Goal: Task Accomplishment & Management: Manage account settings

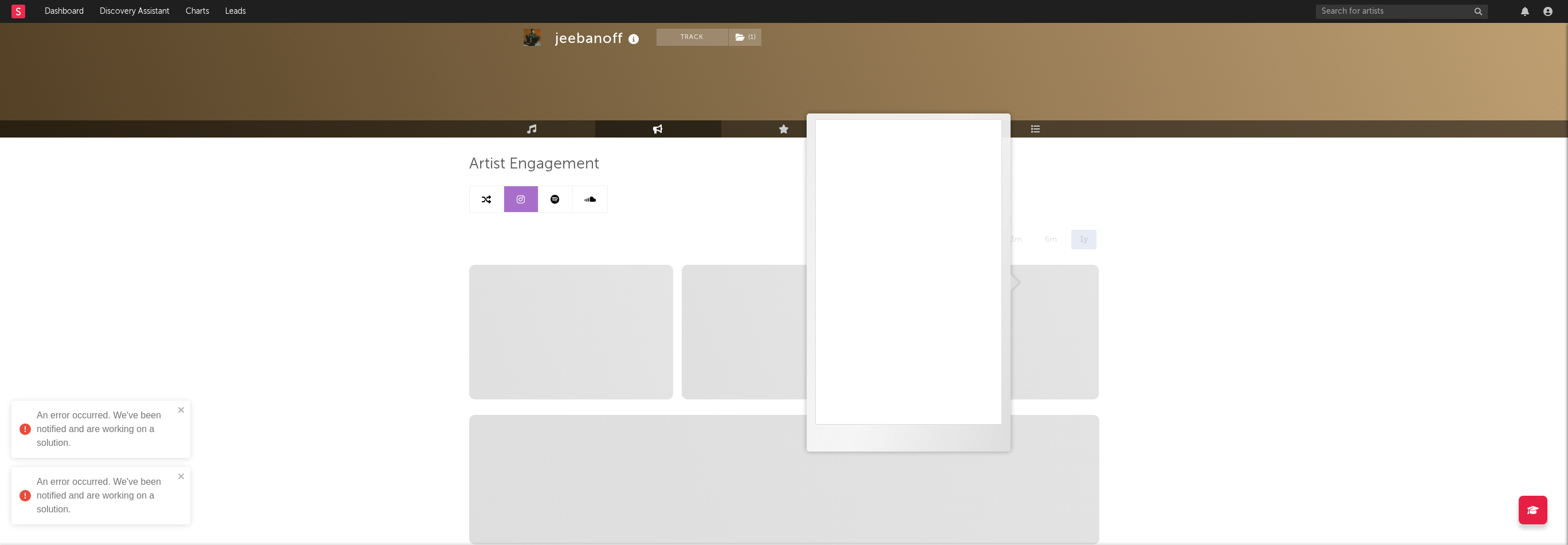
select select "6m"
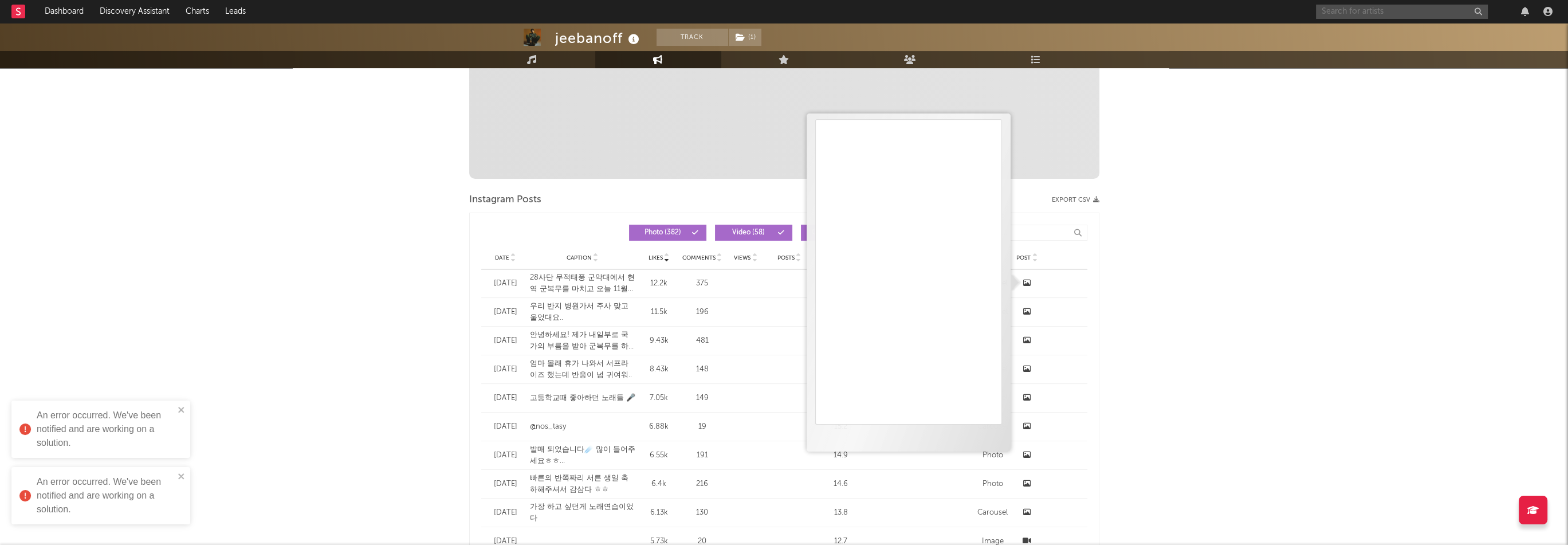
click at [1369, 5] on input "text" at bounding box center [1402, 12] width 172 height 14
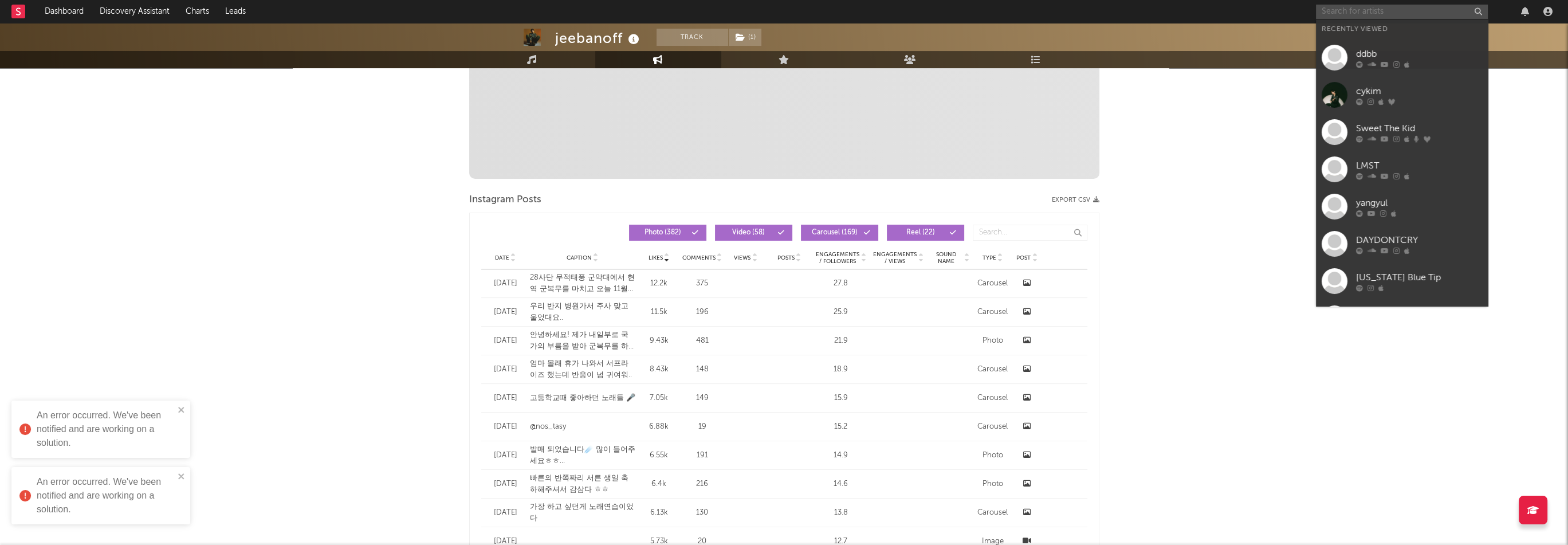
paste input "[URL][DOMAIN_NAME]"
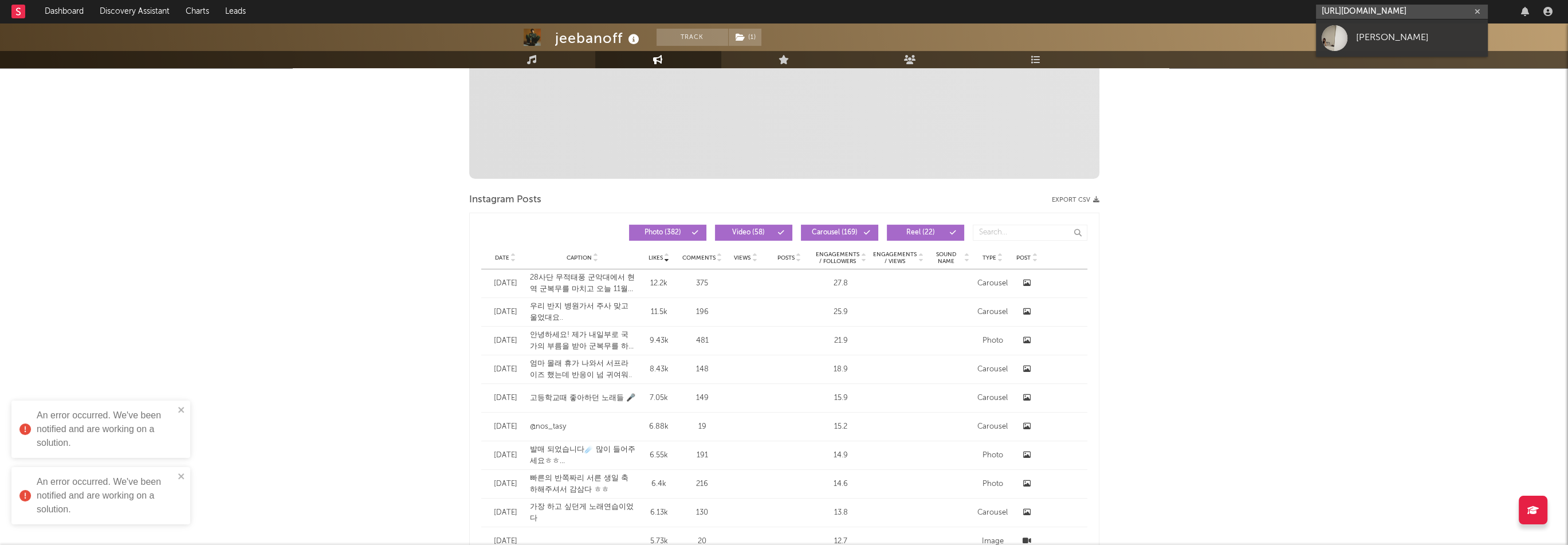
type input "[URL][DOMAIN_NAME]"
click at [1379, 32] on div "[PERSON_NAME]" at bounding box center [1419, 38] width 126 height 14
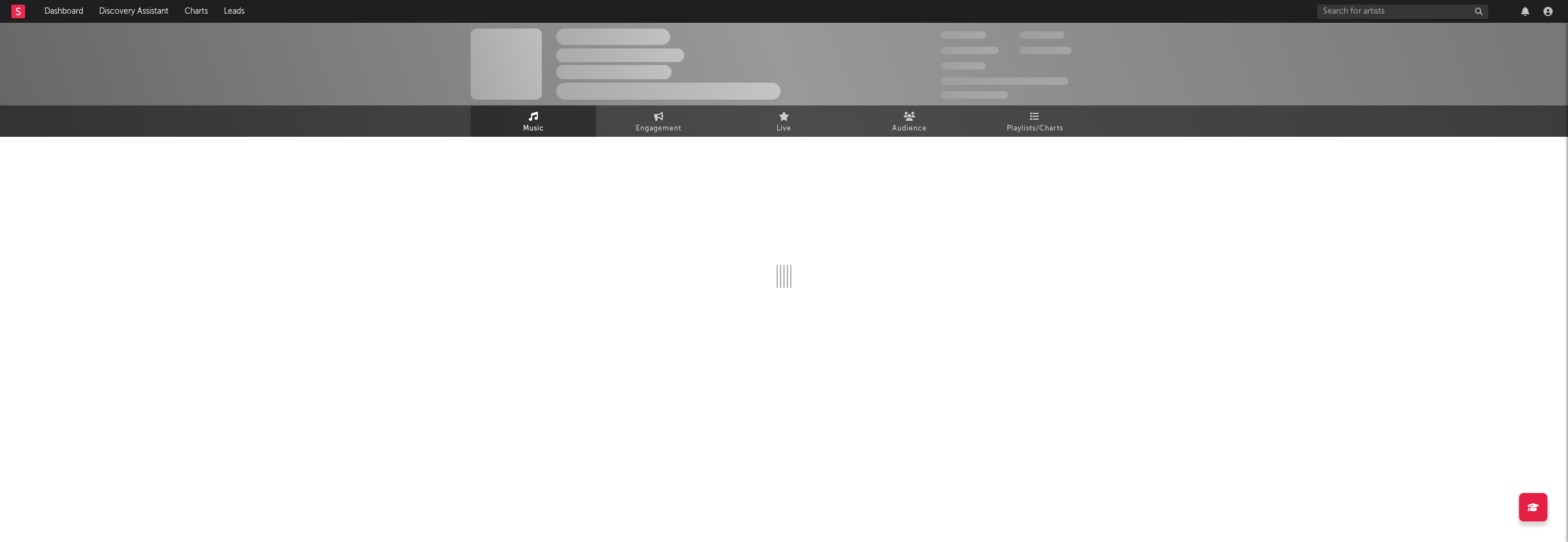
select select "1w"
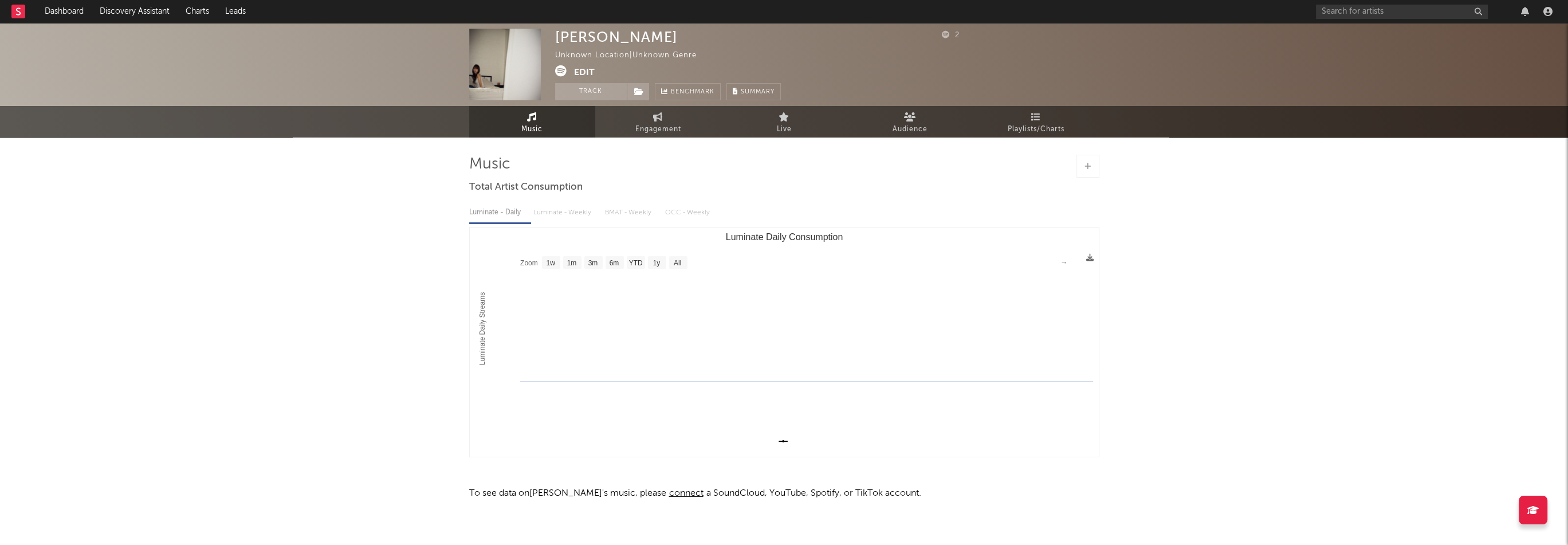
click at [610, 38] on div "[PERSON_NAME]" at bounding box center [616, 37] width 123 height 16
copy div "[PERSON_NAME]"
click at [586, 71] on button "Edit" at bounding box center [584, 72] width 20 height 14
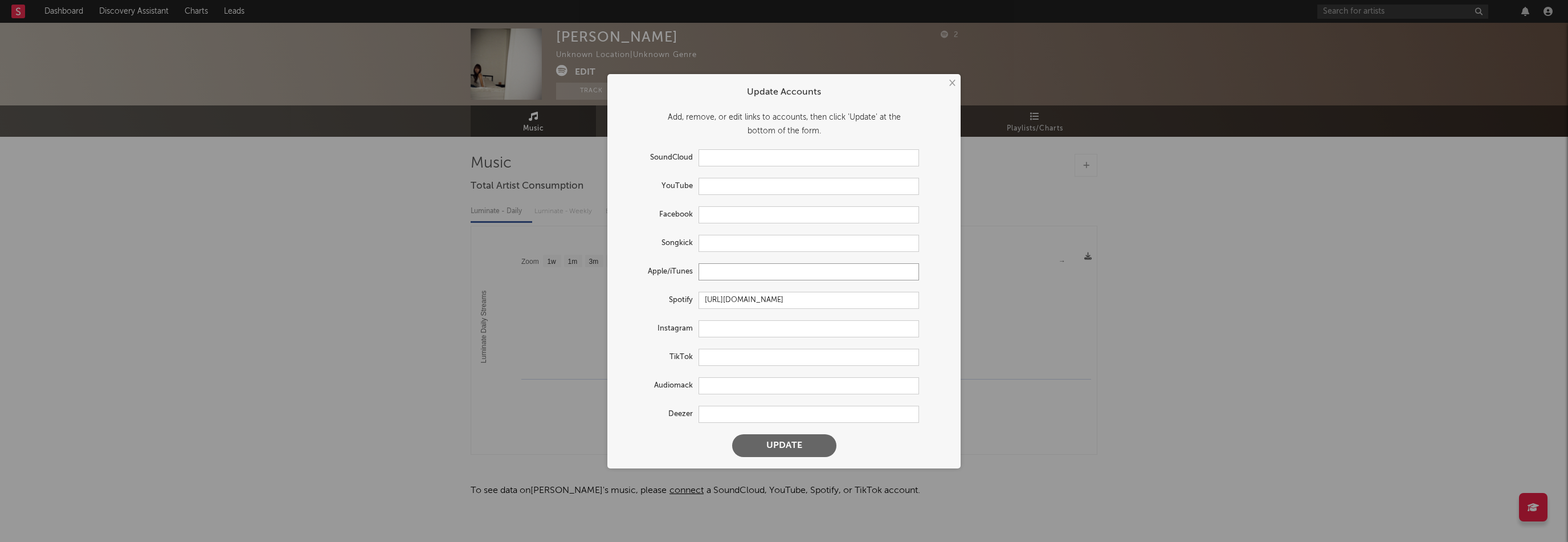
click at [717, 273] on input "text" at bounding box center [809, 272] width 220 height 17
paste input "[URL][DOMAIN_NAME]"
type input "[URL][DOMAIN_NAME]"
click at [810, 448] on button "Update" at bounding box center [784, 446] width 104 height 23
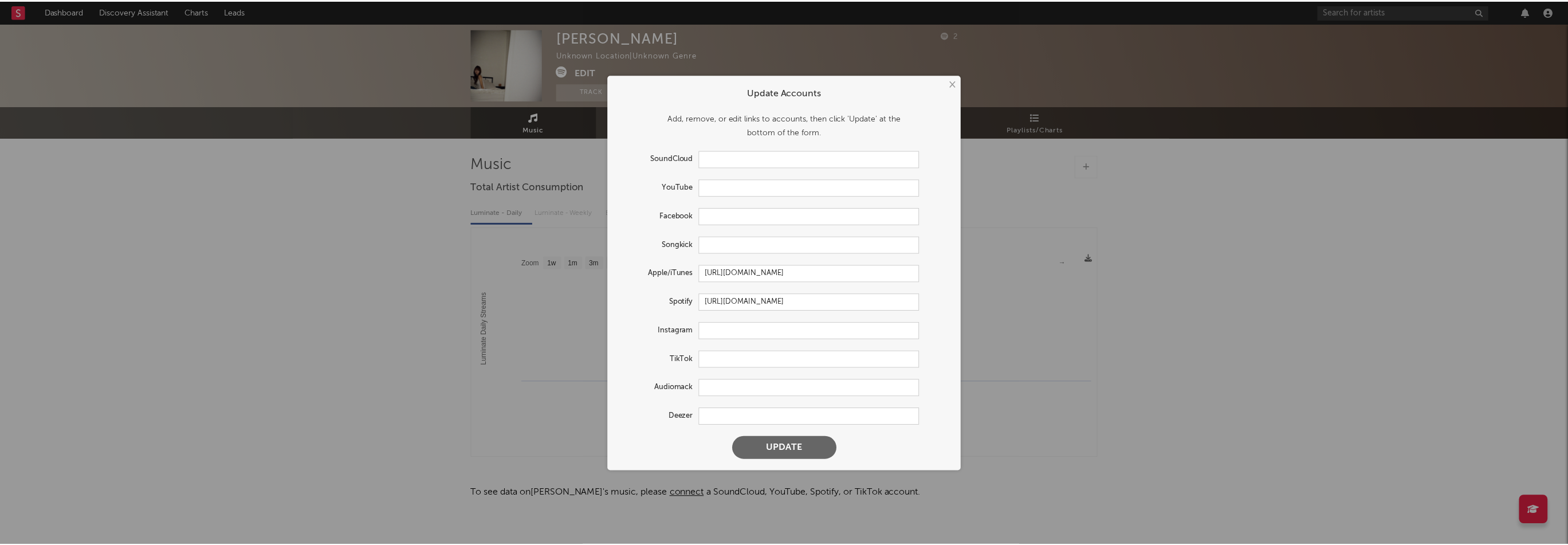
scroll to position [0, 0]
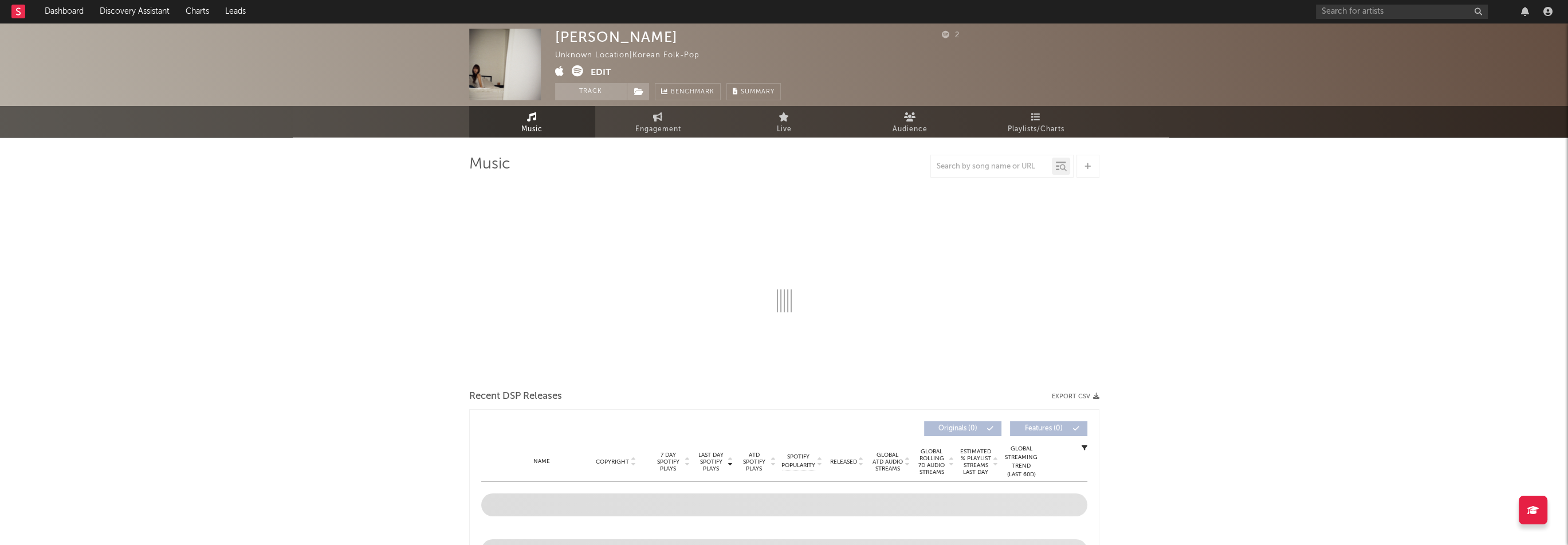
select select "1w"
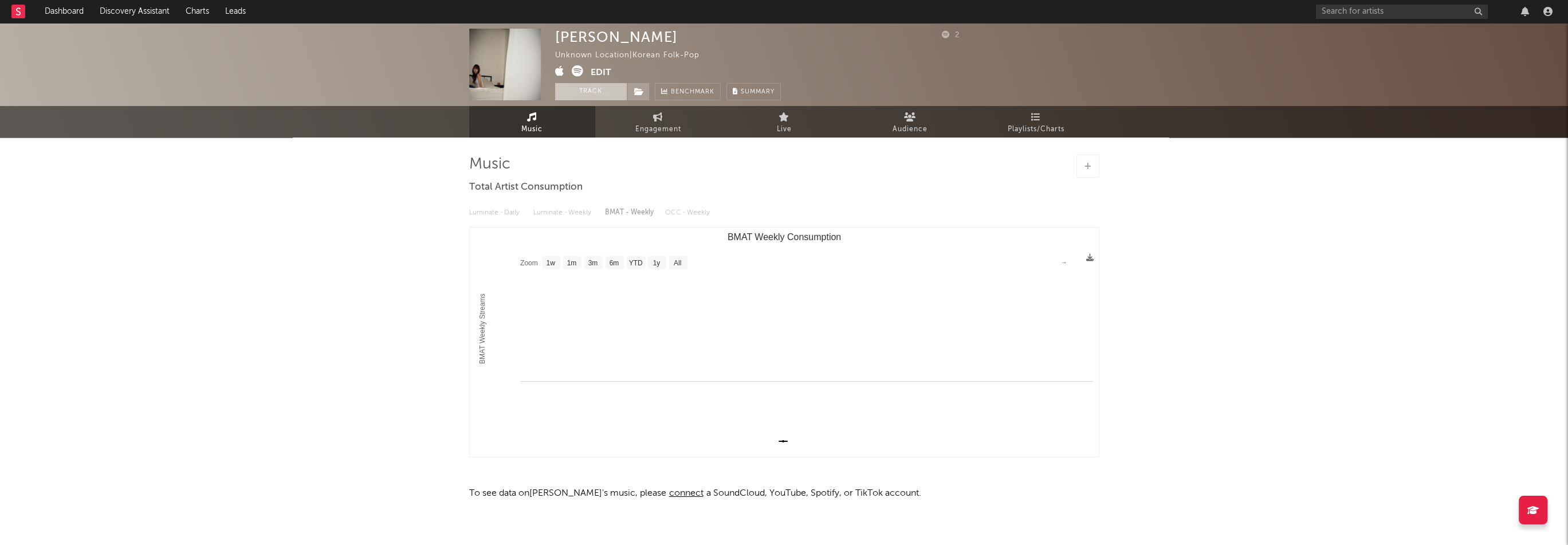
click at [625, 94] on button "Track" at bounding box center [591, 92] width 72 height 17
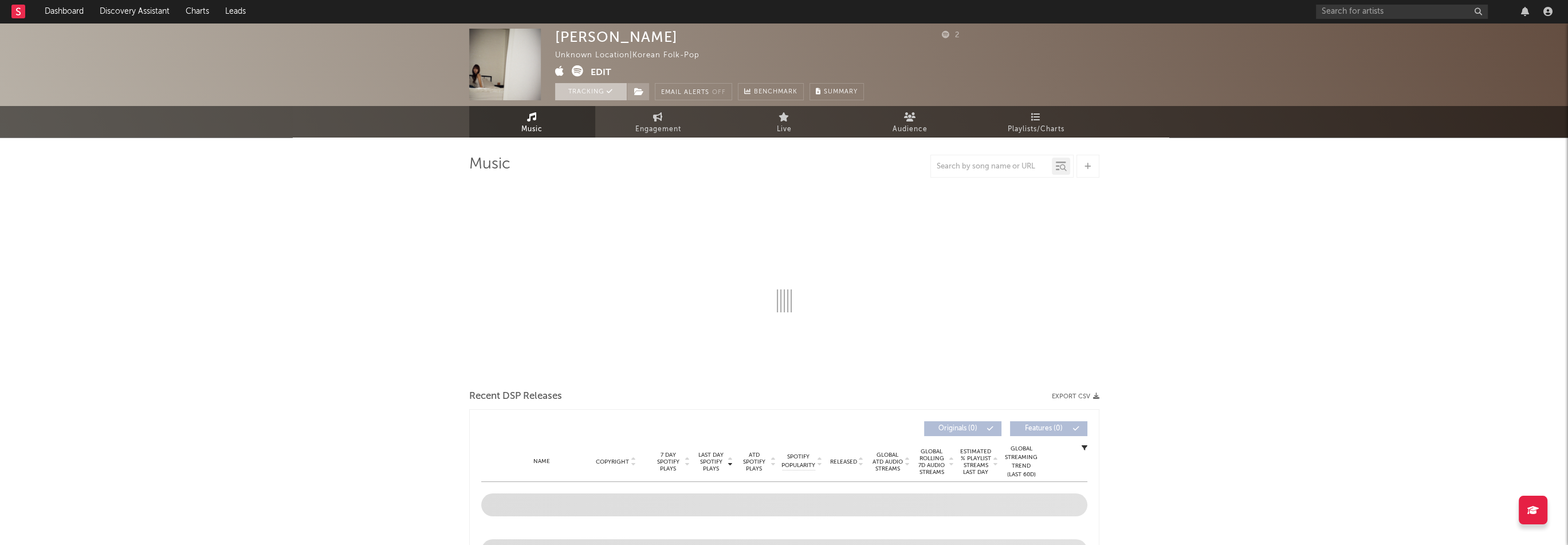
click at [610, 94] on icon at bounding box center [610, 91] width 7 height 7
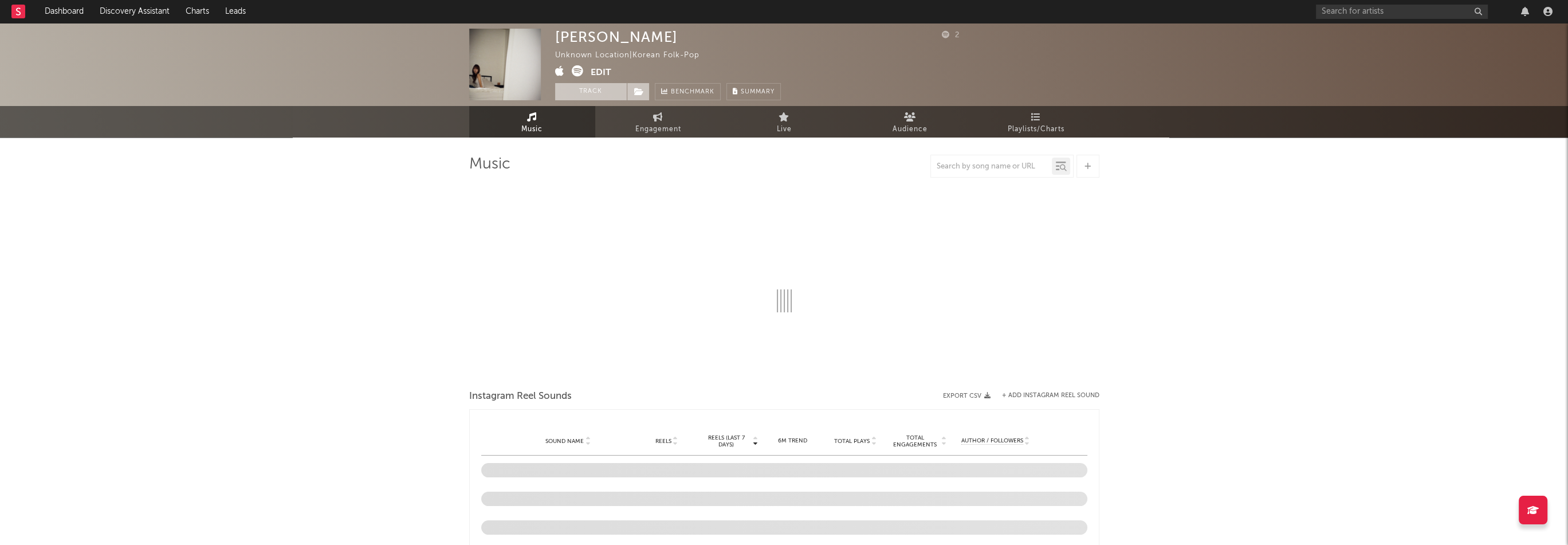
select select "1w"
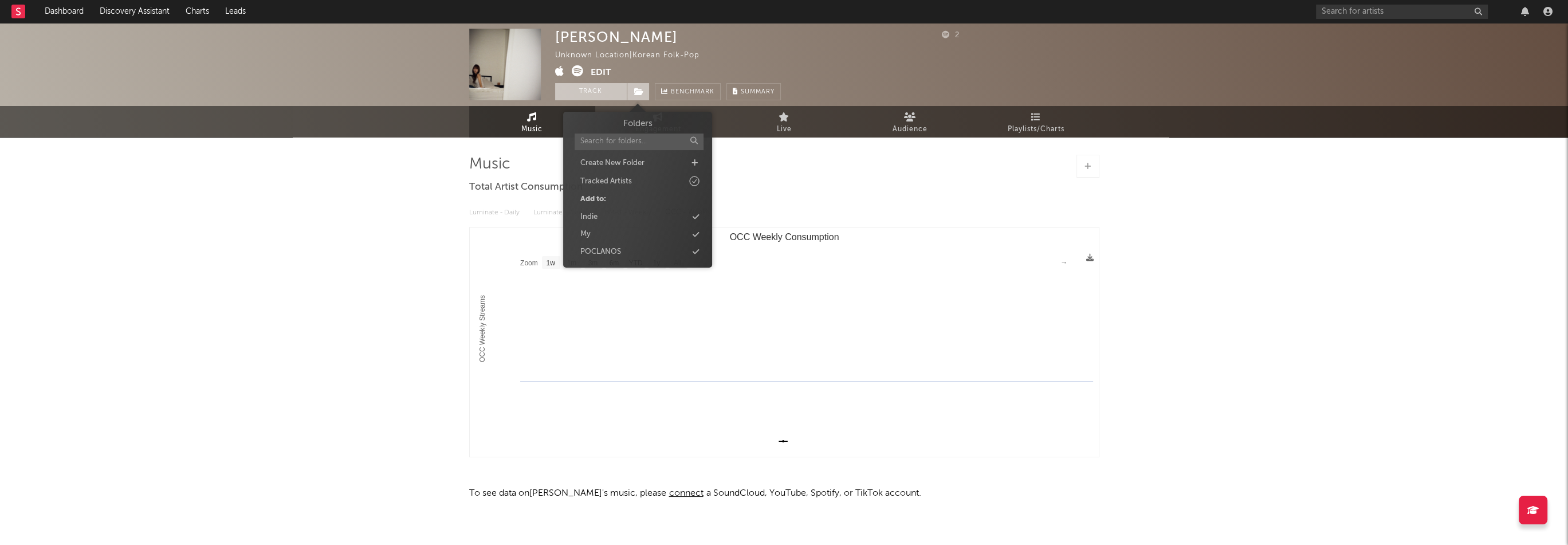
click at [633, 91] on span at bounding box center [638, 92] width 23 height 17
click at [610, 220] on div "Indie" at bounding box center [637, 216] width 131 height 14
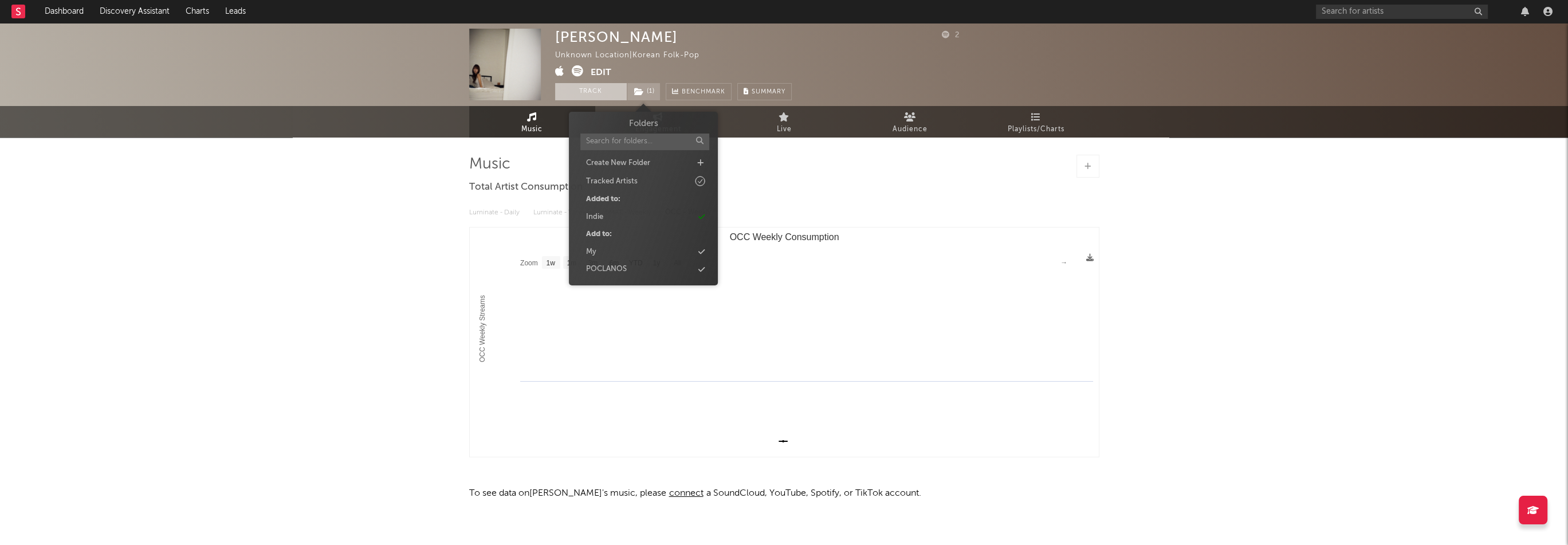
click at [600, 71] on button "Edit" at bounding box center [600, 72] width 20 height 14
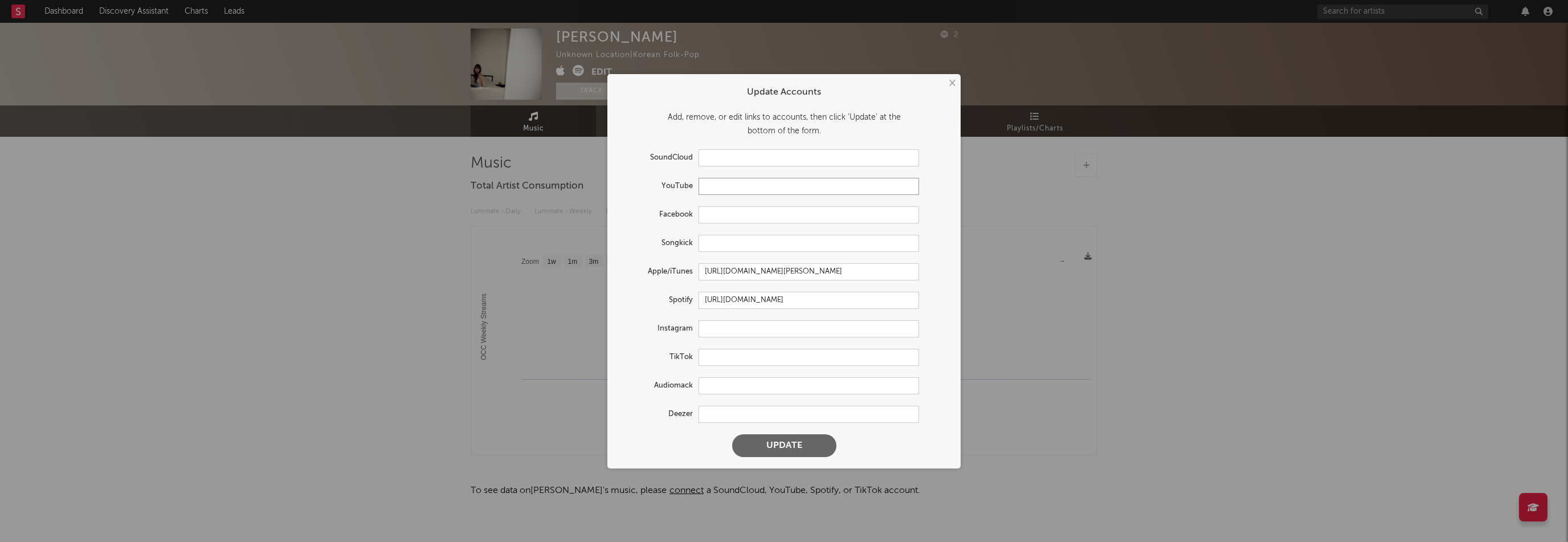
click at [714, 184] on input "text" at bounding box center [809, 186] width 220 height 17
paste input "[URL][DOMAIN_NAME]"
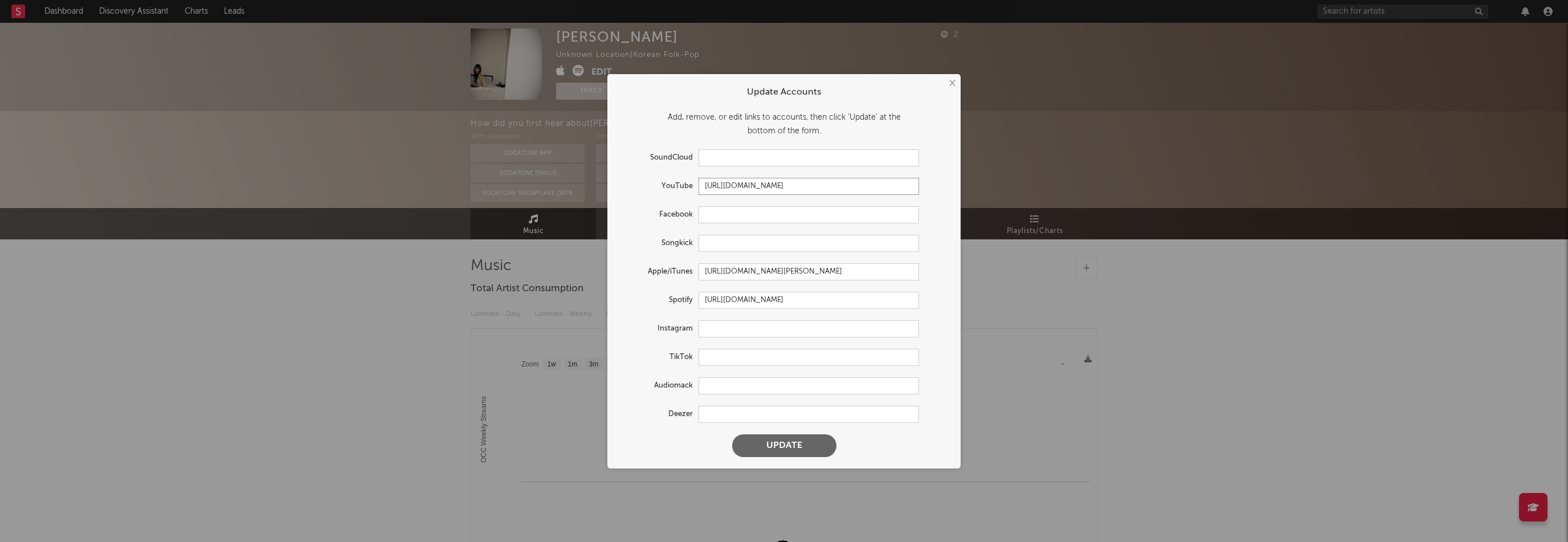
type input "[URL][DOMAIN_NAME]"
click at [730, 323] on input "text" at bounding box center [809, 329] width 220 height 17
paste input "[URL][DOMAIN_NAME]"
type input "[URL][DOMAIN_NAME]"
click at [803, 444] on button "Update" at bounding box center [784, 446] width 104 height 23
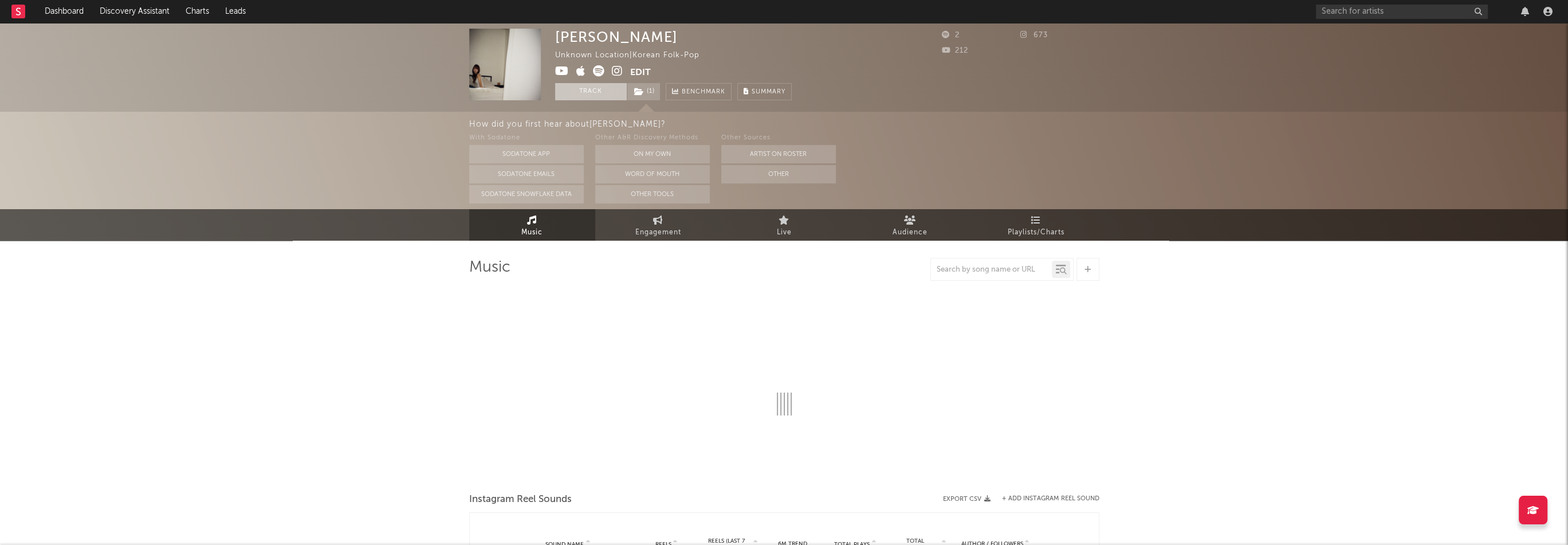
select select "1w"
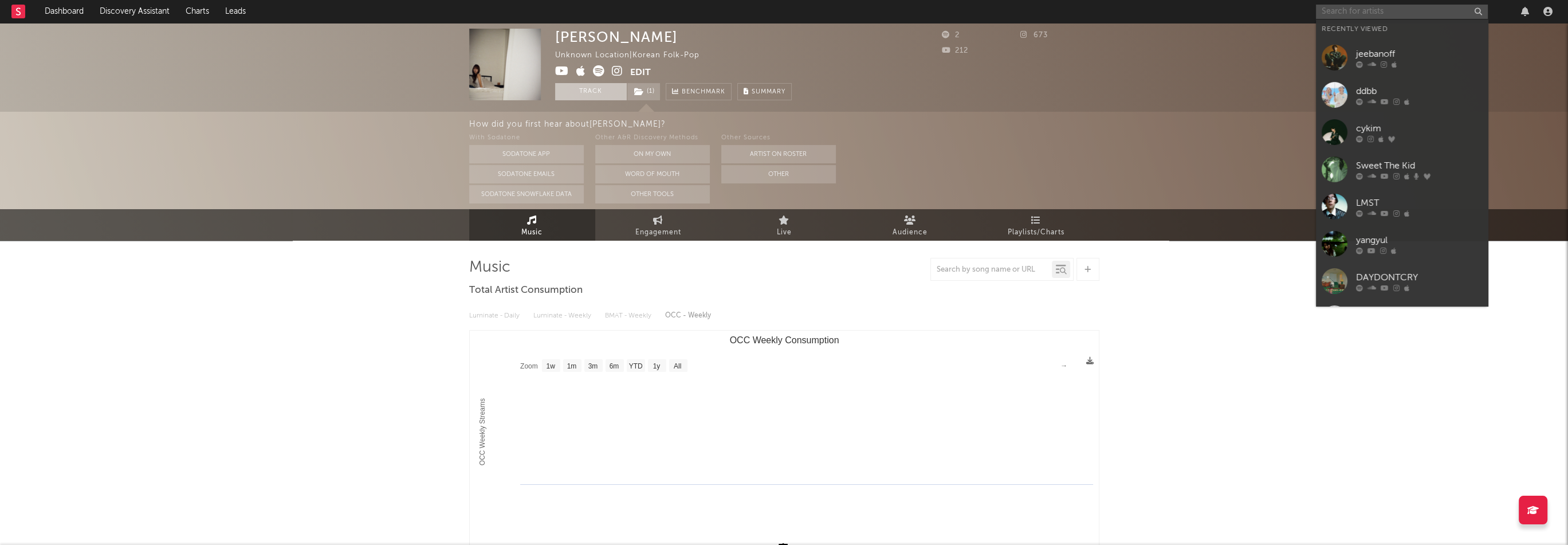
click at [1414, 10] on input "text" at bounding box center [1402, 12] width 172 height 14
paste input "[URL][DOMAIN_NAME]"
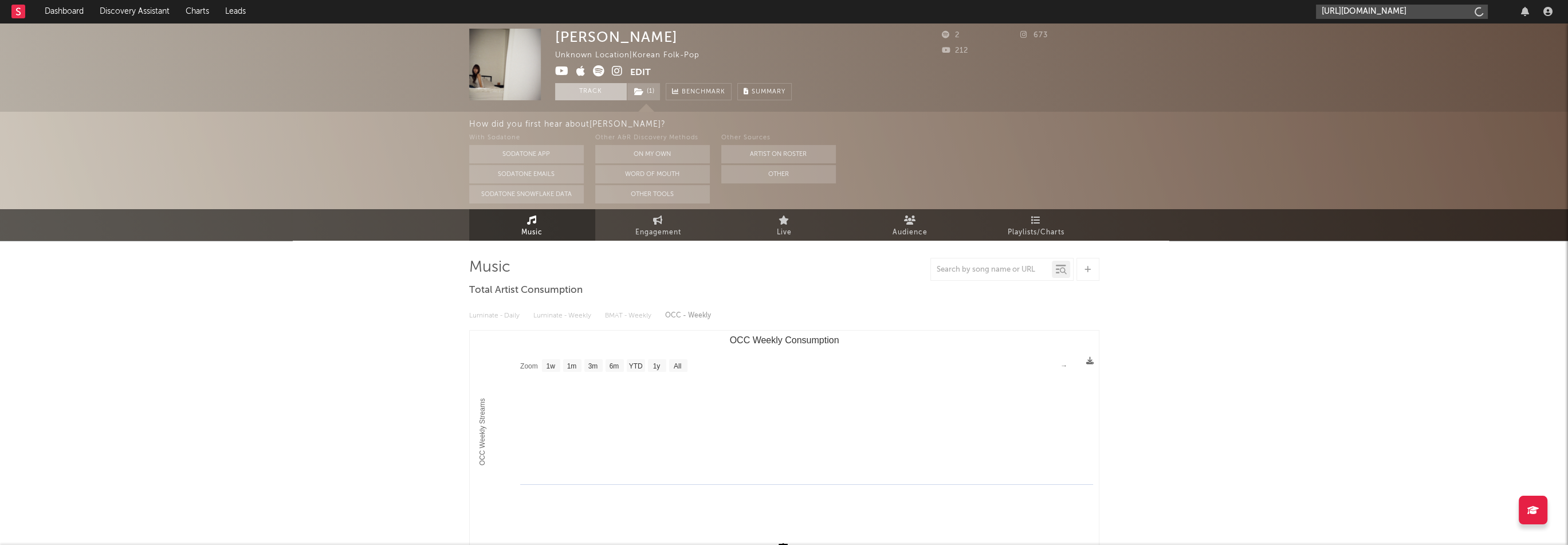
scroll to position [0, 71]
type input "[URL][DOMAIN_NAME]"
click at [1399, 36] on div "OLOGI" at bounding box center [1419, 38] width 126 height 14
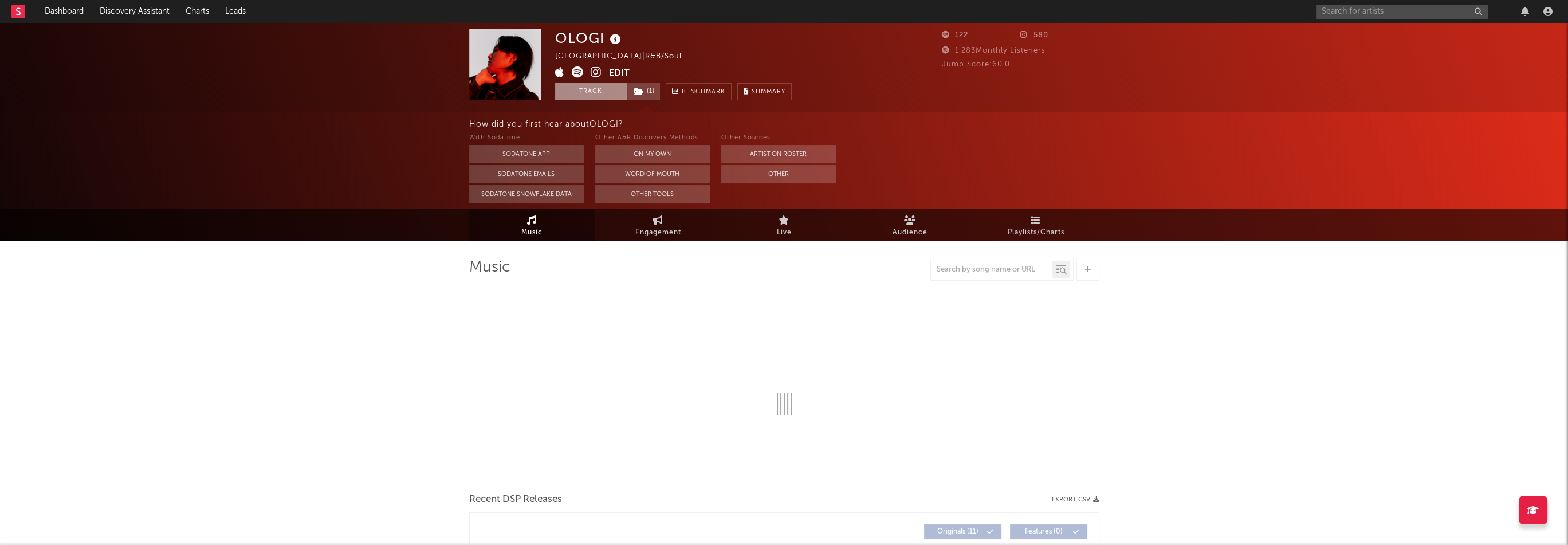
click at [595, 72] on icon at bounding box center [595, 72] width 11 height 12
select select "6m"
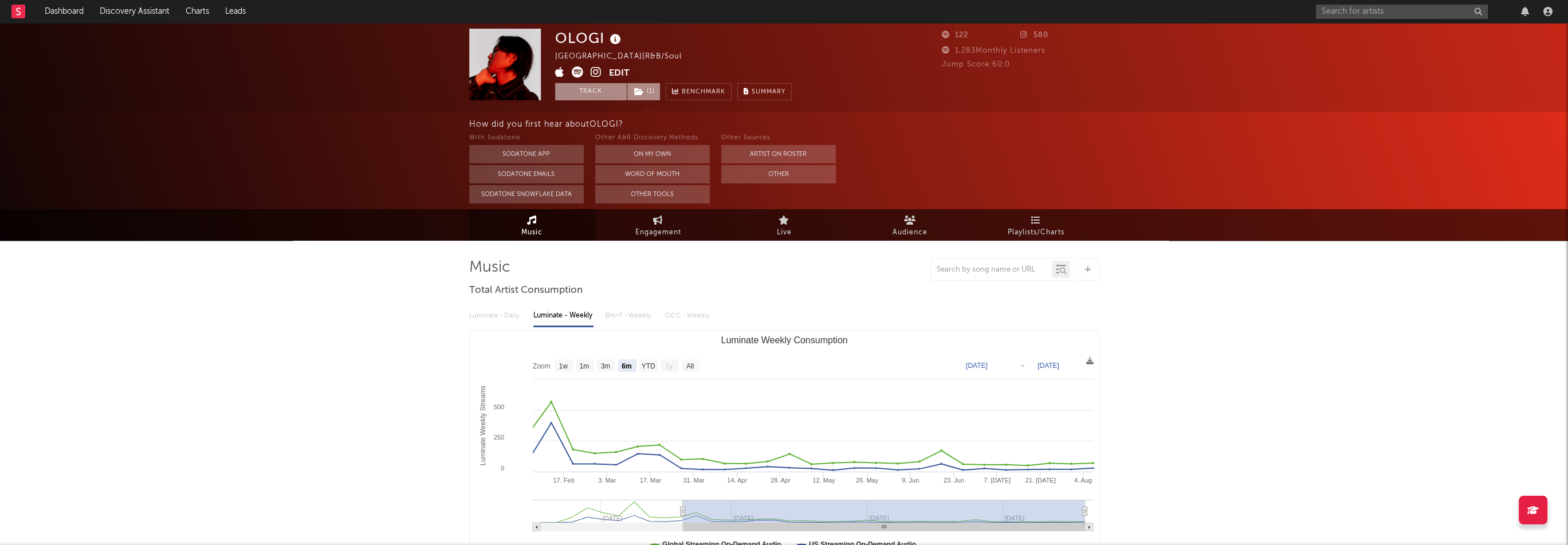
click at [644, 89] on span "( 1 )" at bounding box center [643, 92] width 34 height 17
click at [736, 58] on div "OLOGI Japan | R&B/Soul Edit Track ( 1 ) Benchmark Summary" at bounding box center [673, 65] width 237 height 72
click at [630, 91] on span "( 1 )" at bounding box center [643, 92] width 34 height 17
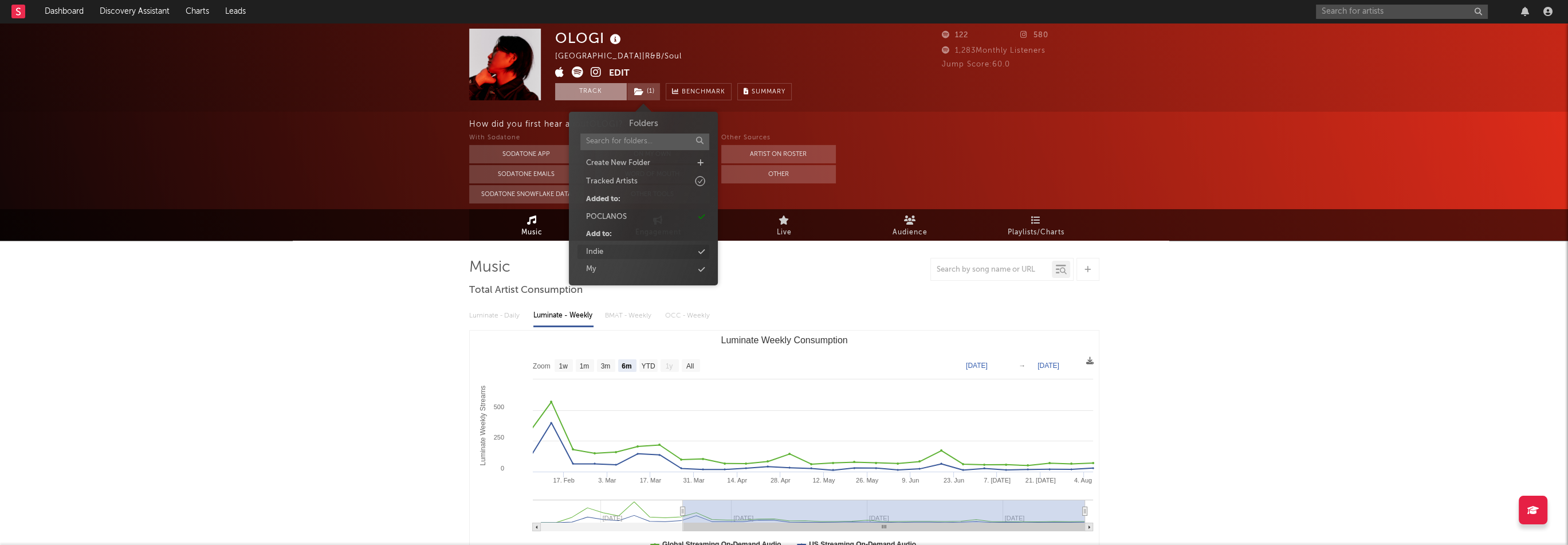
click at [622, 252] on div "Indie" at bounding box center [643, 251] width 131 height 14
click at [624, 233] on div "POCLANOS" at bounding box center [607, 234] width 41 height 12
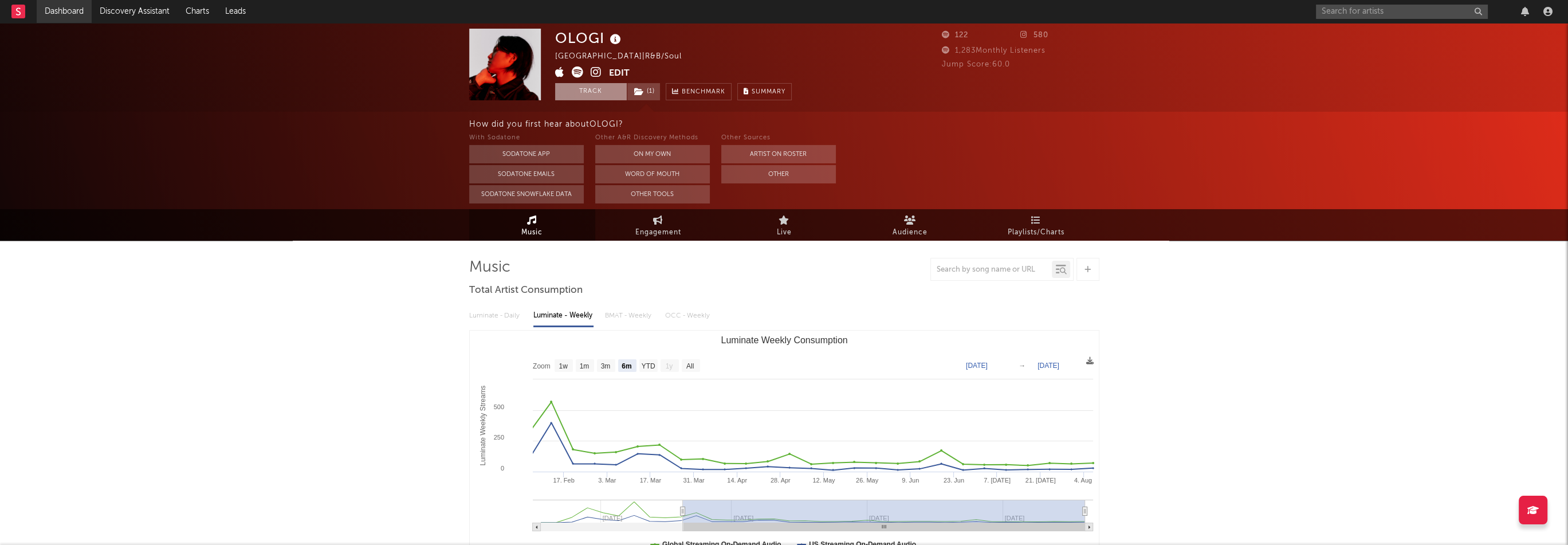
click at [71, 16] on link "Dashboard" at bounding box center [64, 12] width 55 height 23
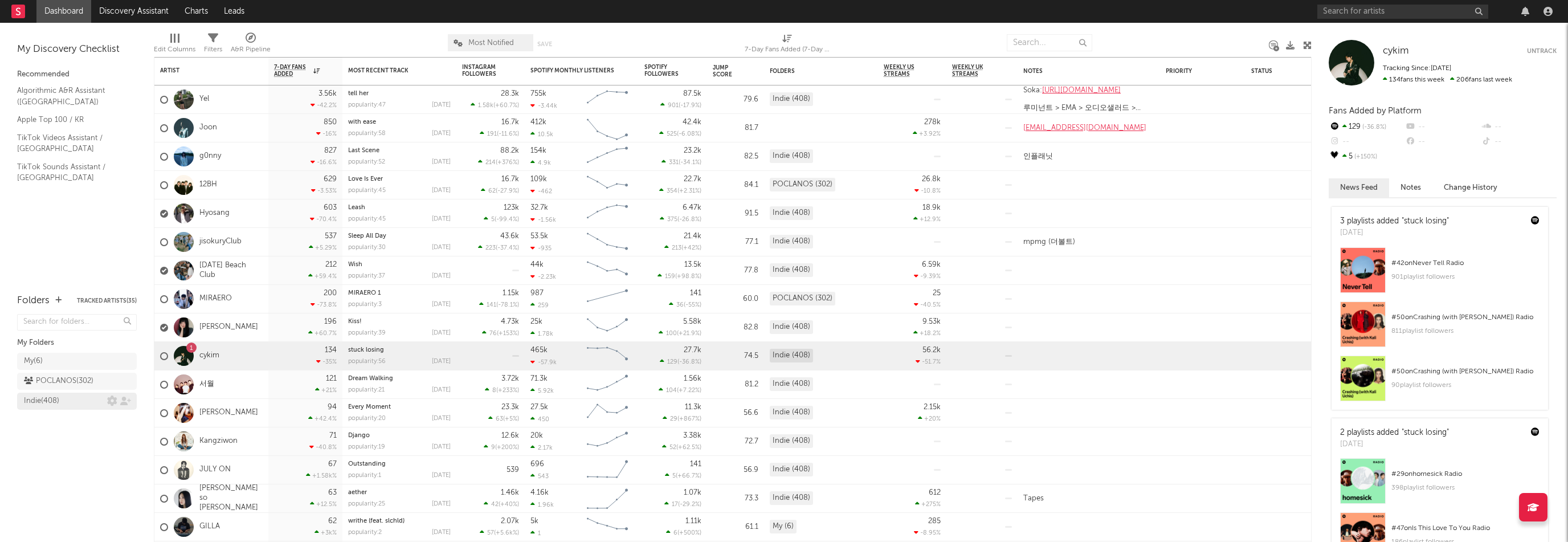
click at [66, 398] on div "Indie ( 408 )" at bounding box center [65, 401] width 84 height 13
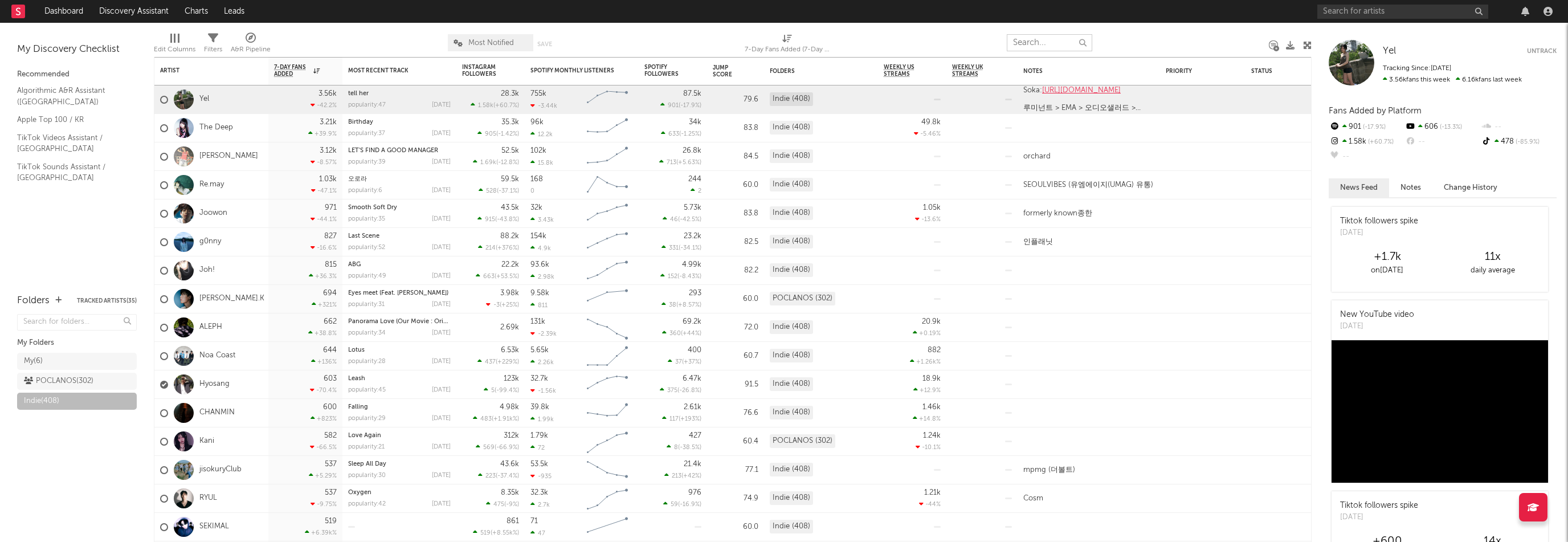
click at [1045, 42] on input "text" at bounding box center [1049, 43] width 86 height 17
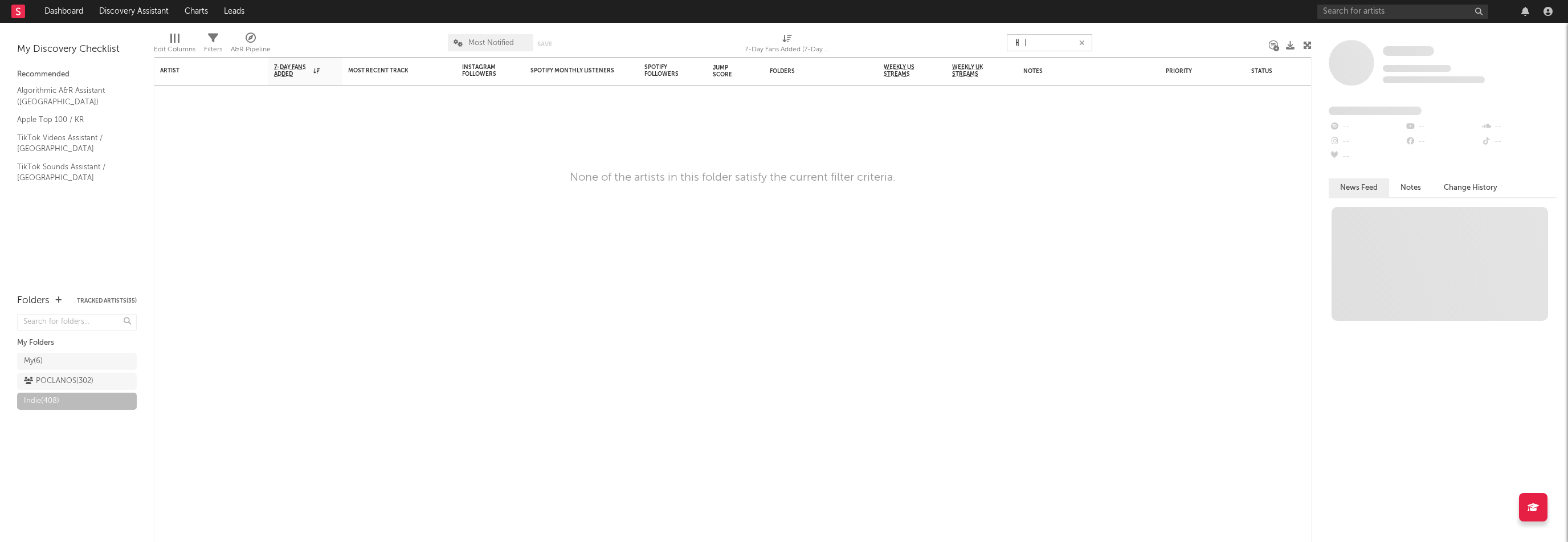
type input "ㅐ"
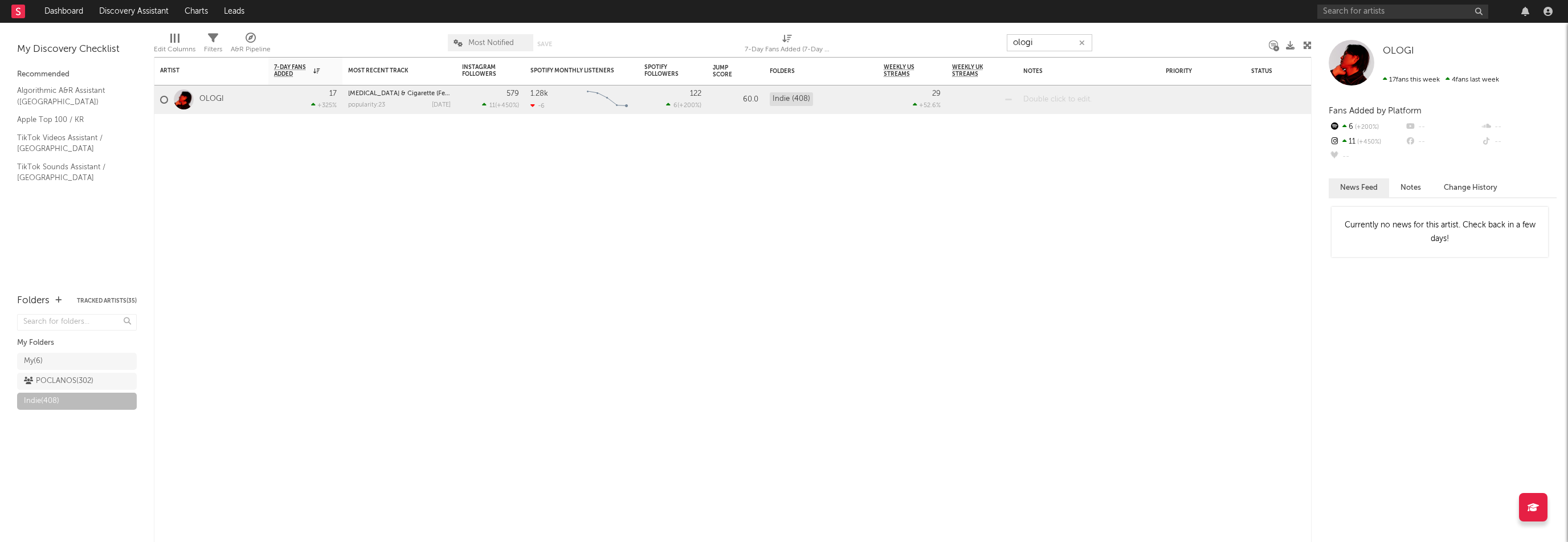
type input "ologi"
click at [1054, 95] on div at bounding box center [1088, 99] width 142 height 28
paste div
click at [63, 382] on div "POCLANOS ( 302 )" at bounding box center [59, 381] width 69 height 13
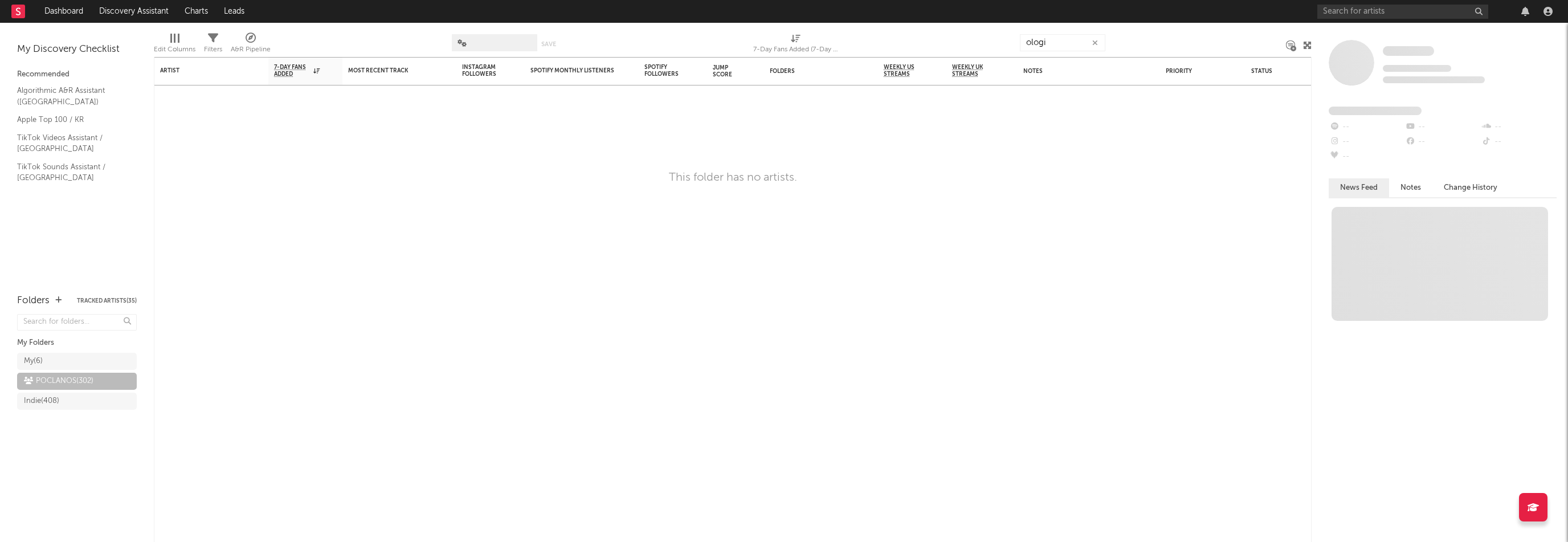
click at [1094, 41] on icon "button" at bounding box center [1095, 43] width 6 height 8
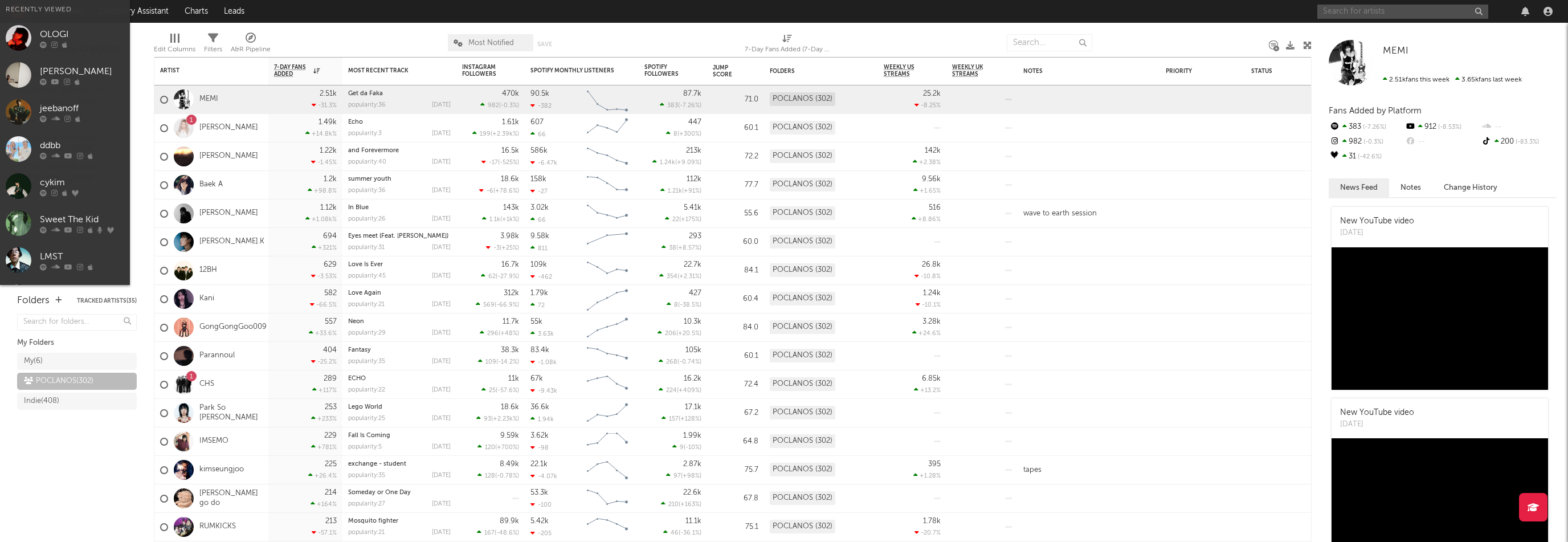
click at [1349, 13] on input "text" at bounding box center [1403, 12] width 171 height 14
paste input "[URL][DOMAIN_NAME]"
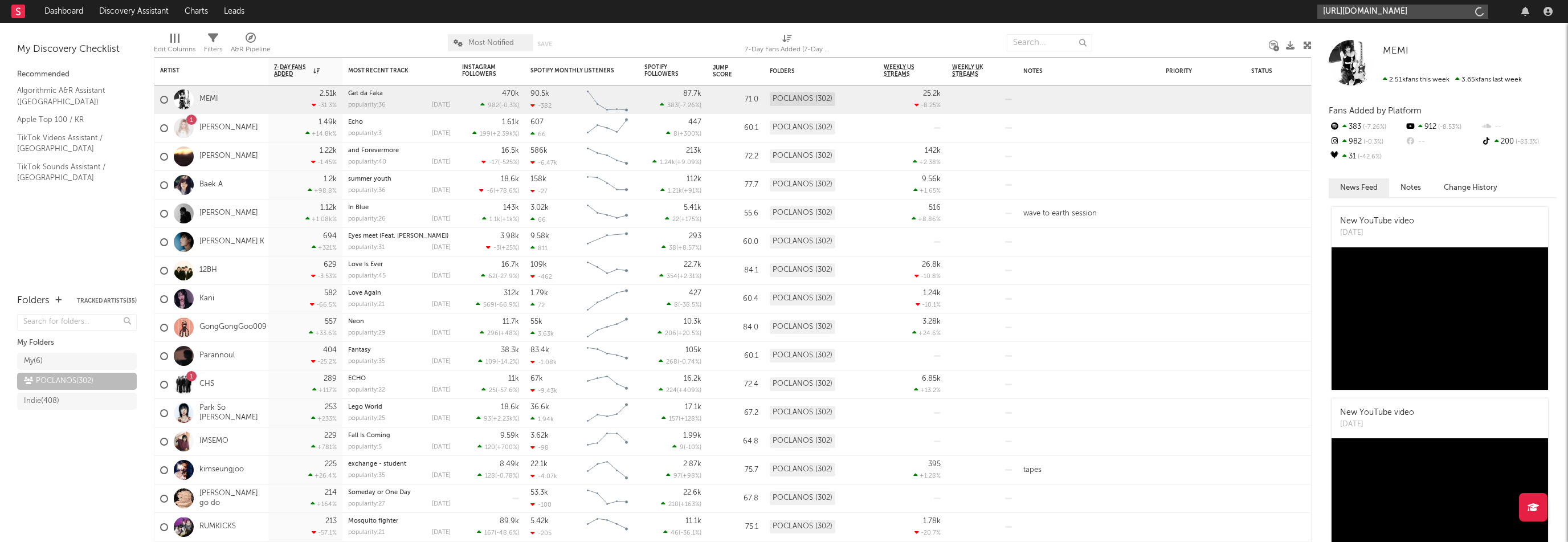
scroll to position [0, 60]
type input "[URL][DOMAIN_NAME]"
click at [1411, 36] on div "ZYDE" at bounding box center [1420, 37] width 125 height 13
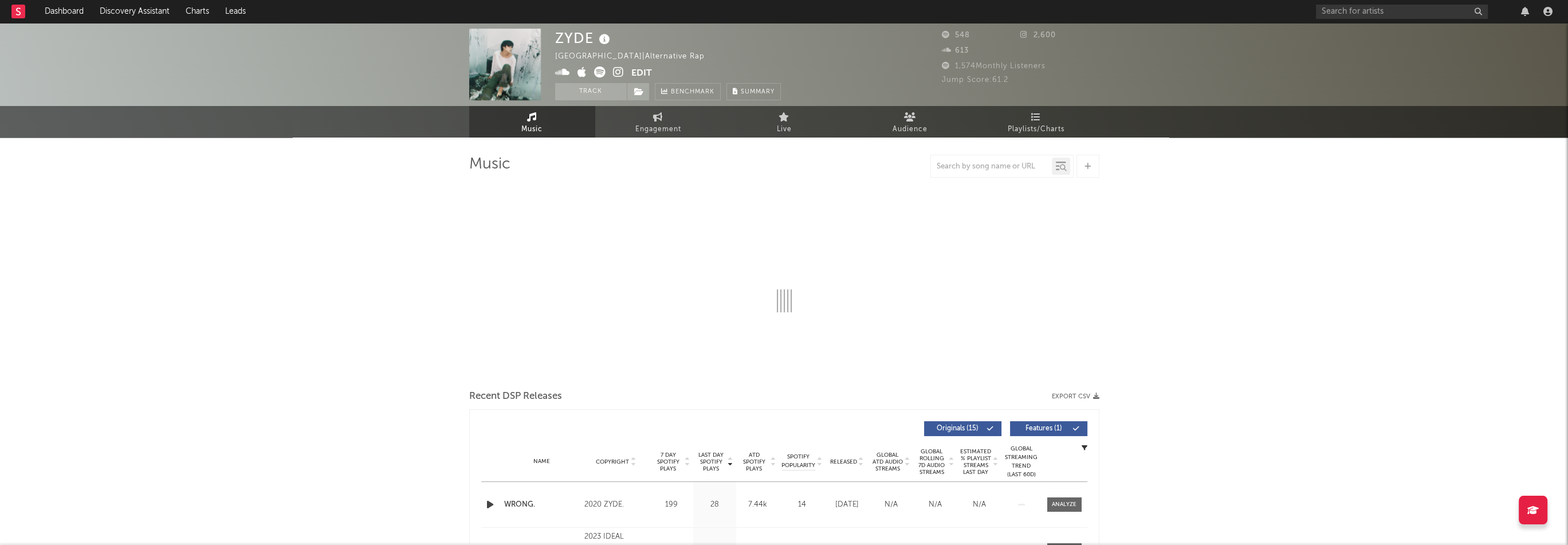
select select "1w"
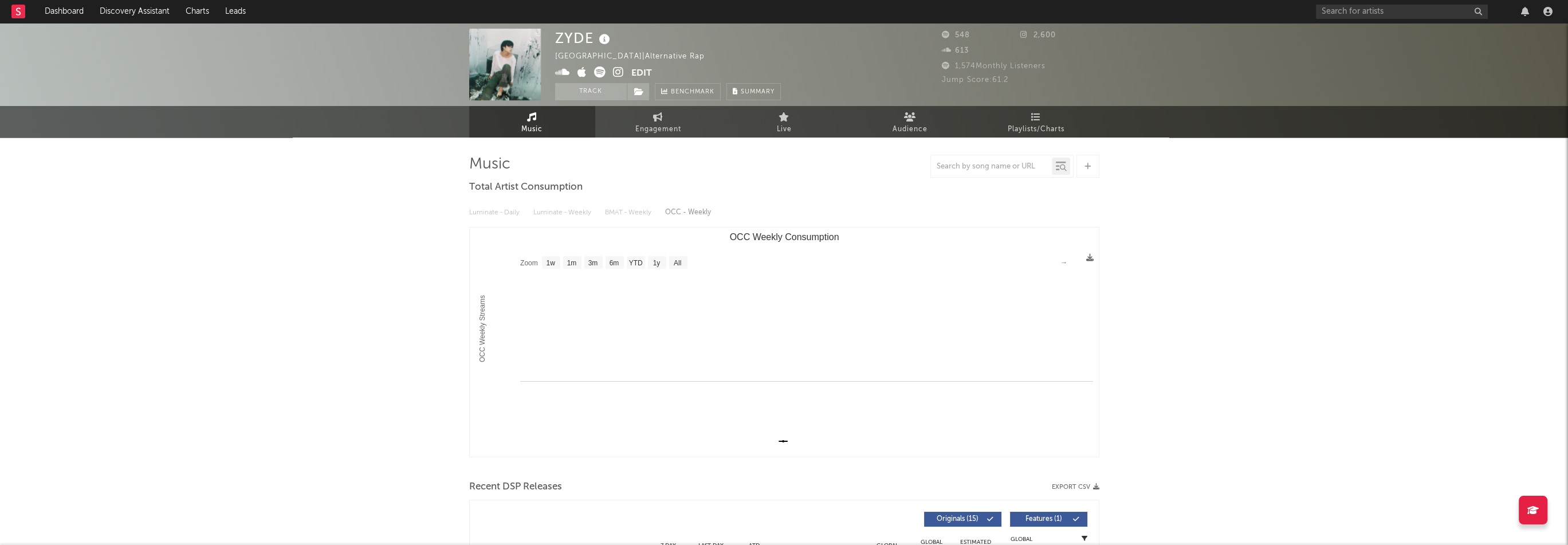
select select "1w"
click at [618, 72] on icon at bounding box center [618, 72] width 11 height 12
click at [645, 86] on span at bounding box center [638, 92] width 23 height 17
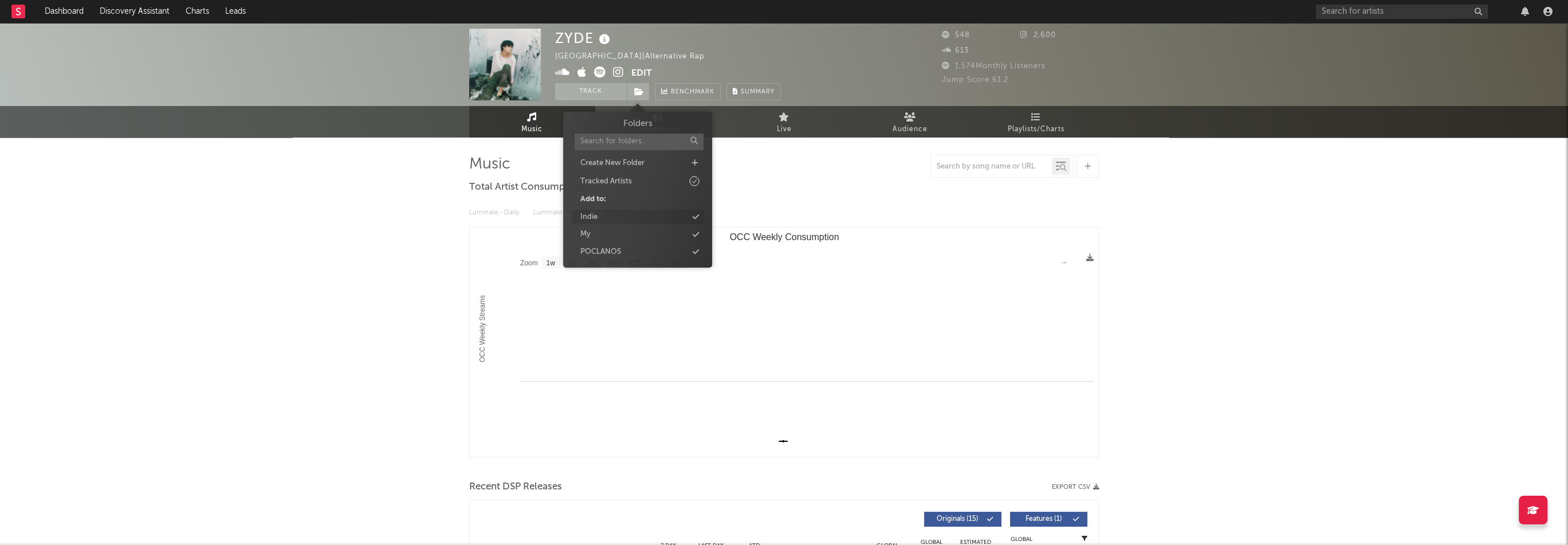
click at [615, 215] on div "Indie" at bounding box center [637, 216] width 131 height 14
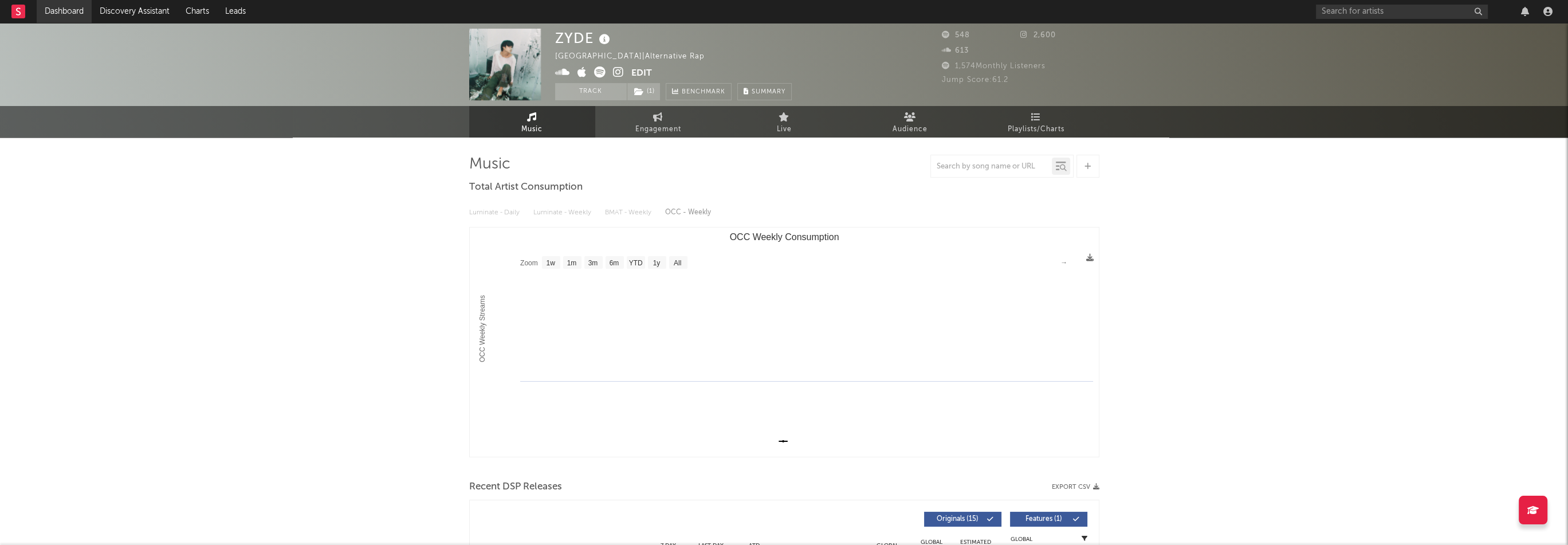
click at [60, 8] on link "Dashboard" at bounding box center [64, 12] width 55 height 23
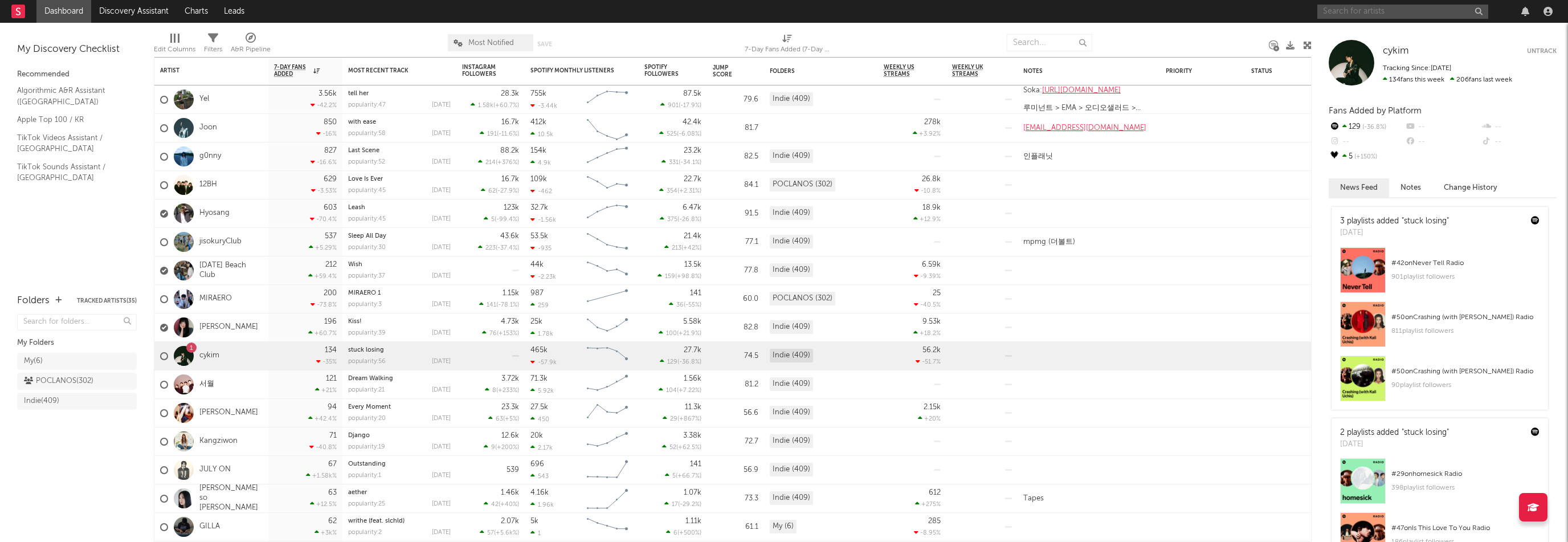
click at [1349, 11] on input "text" at bounding box center [1403, 12] width 171 height 14
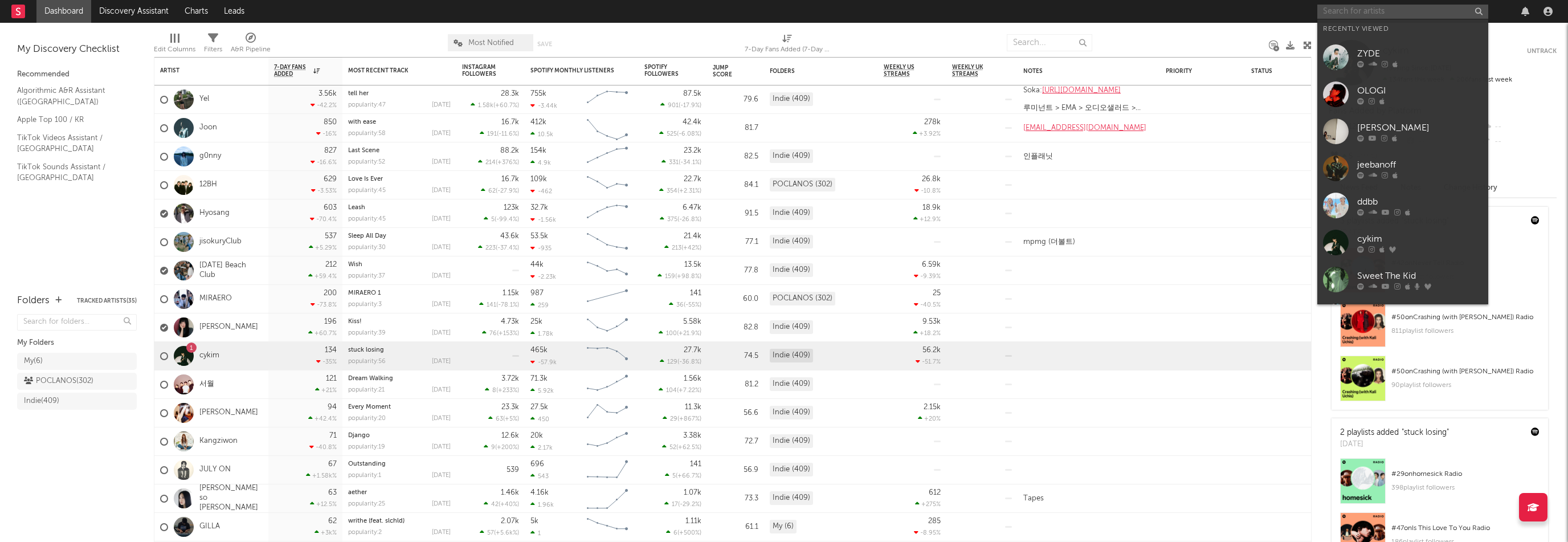
paste input "[URL][DOMAIN_NAME]"
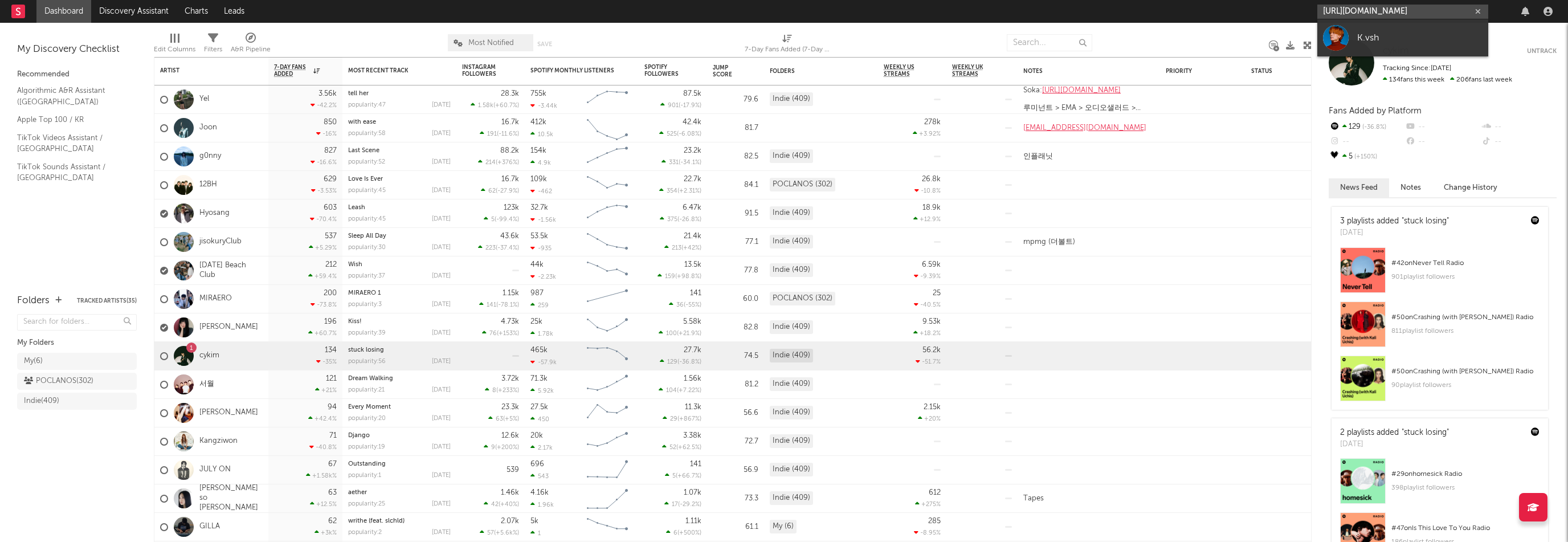
type input "[URL][DOMAIN_NAME]"
click at [1382, 36] on div "K.vsh" at bounding box center [1420, 37] width 125 height 13
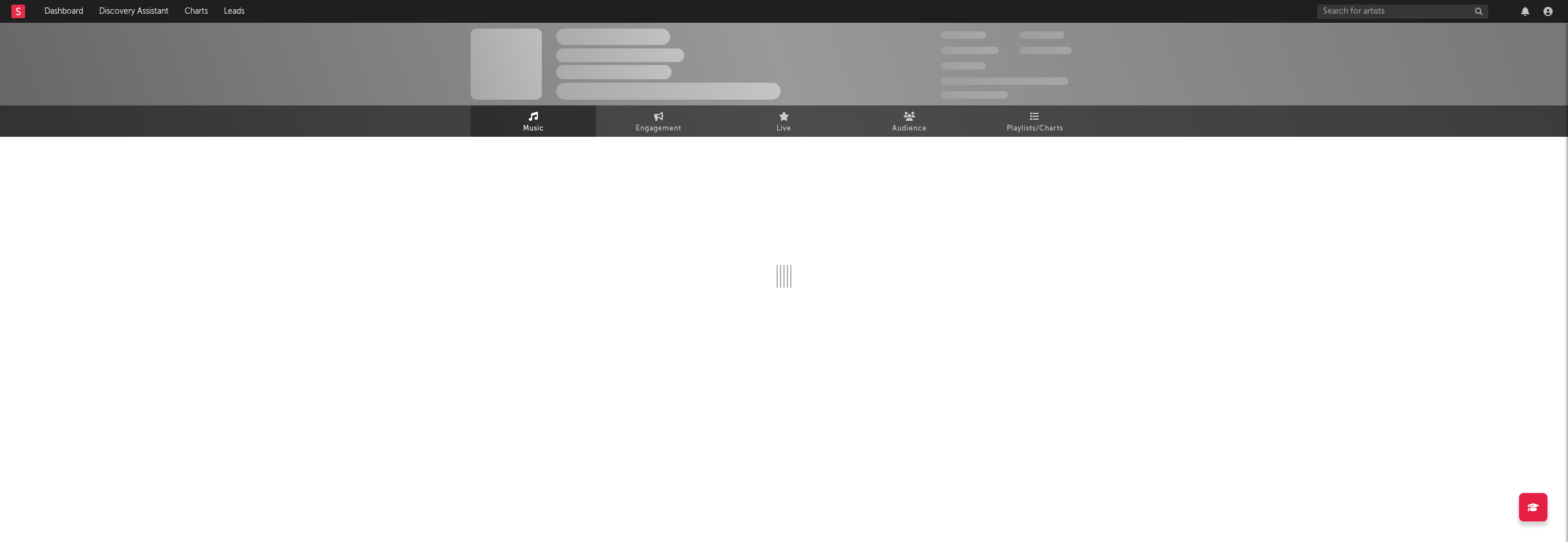
select select "6m"
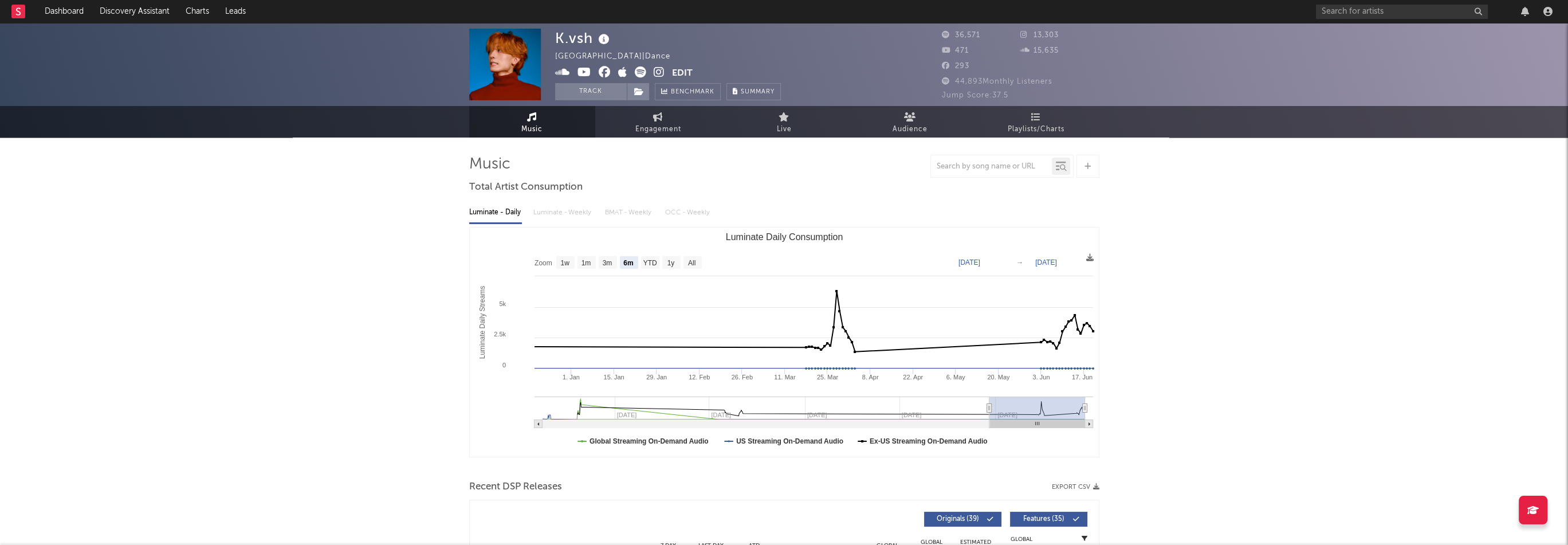
click at [672, 72] on button "Edit" at bounding box center [682, 73] width 20 height 14
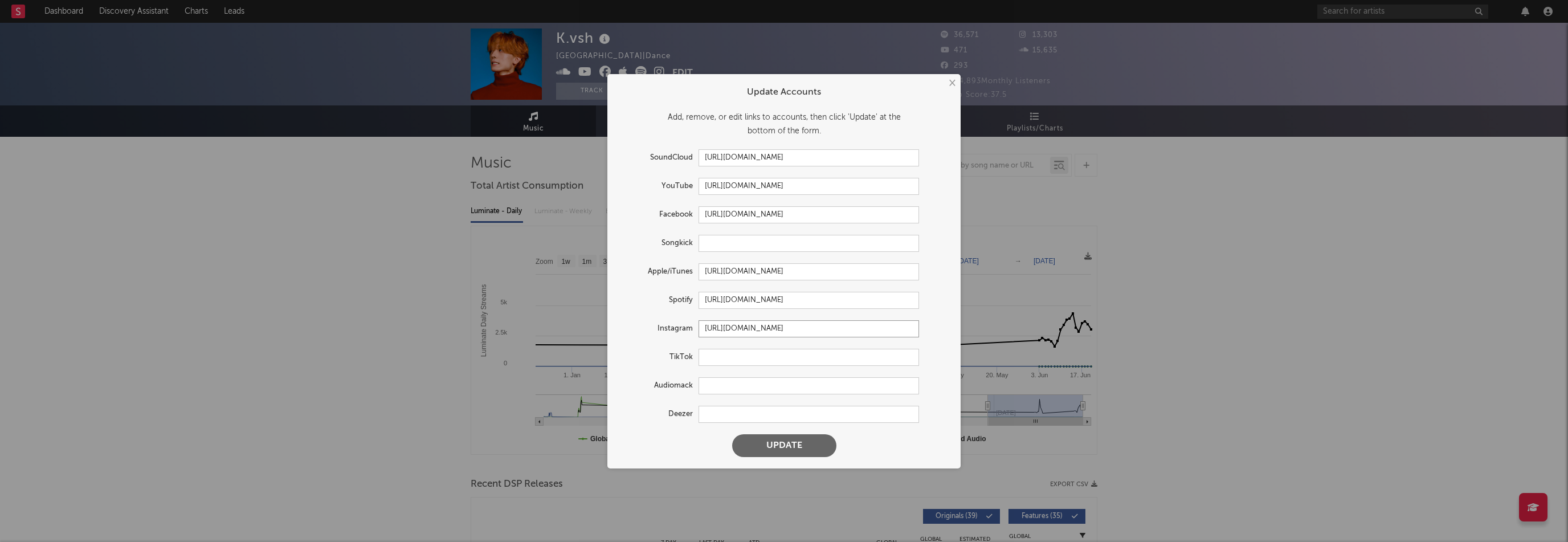
click at [781, 328] on input "[URL][DOMAIN_NAME]" at bounding box center [809, 329] width 220 height 17
click at [950, 85] on button "×" at bounding box center [951, 83] width 12 height 12
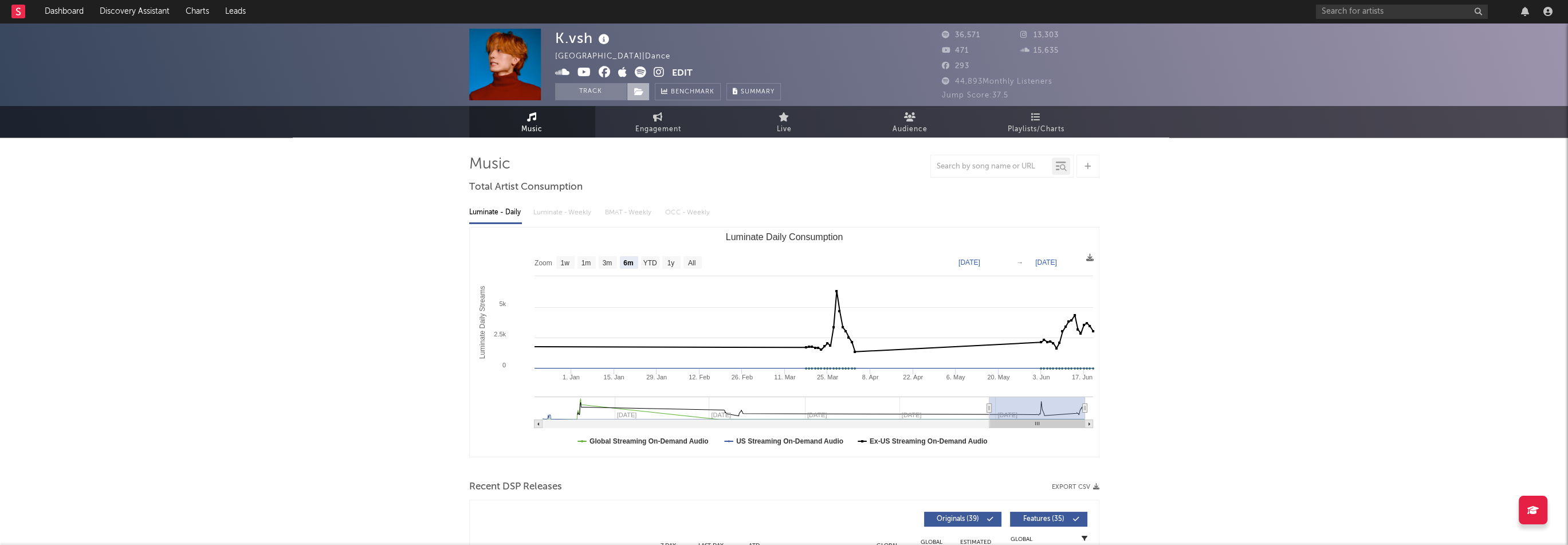
click at [634, 95] on icon at bounding box center [639, 92] width 10 height 8
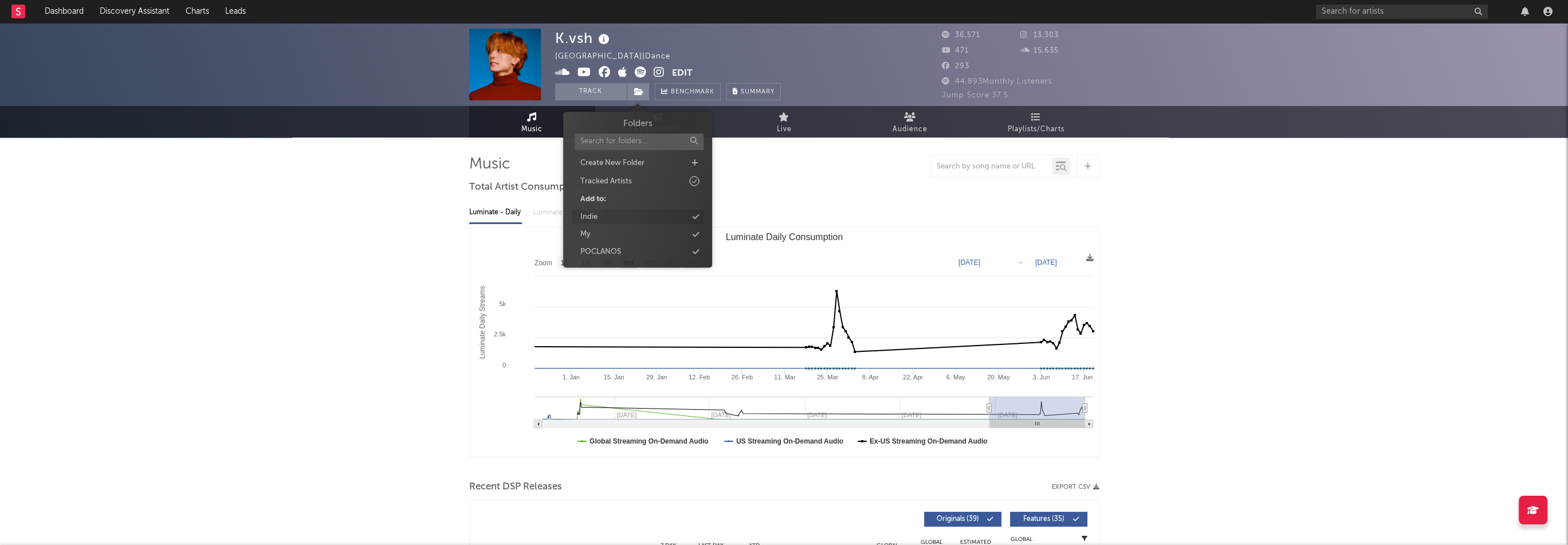
click at [615, 210] on div "Indie" at bounding box center [637, 216] width 131 height 14
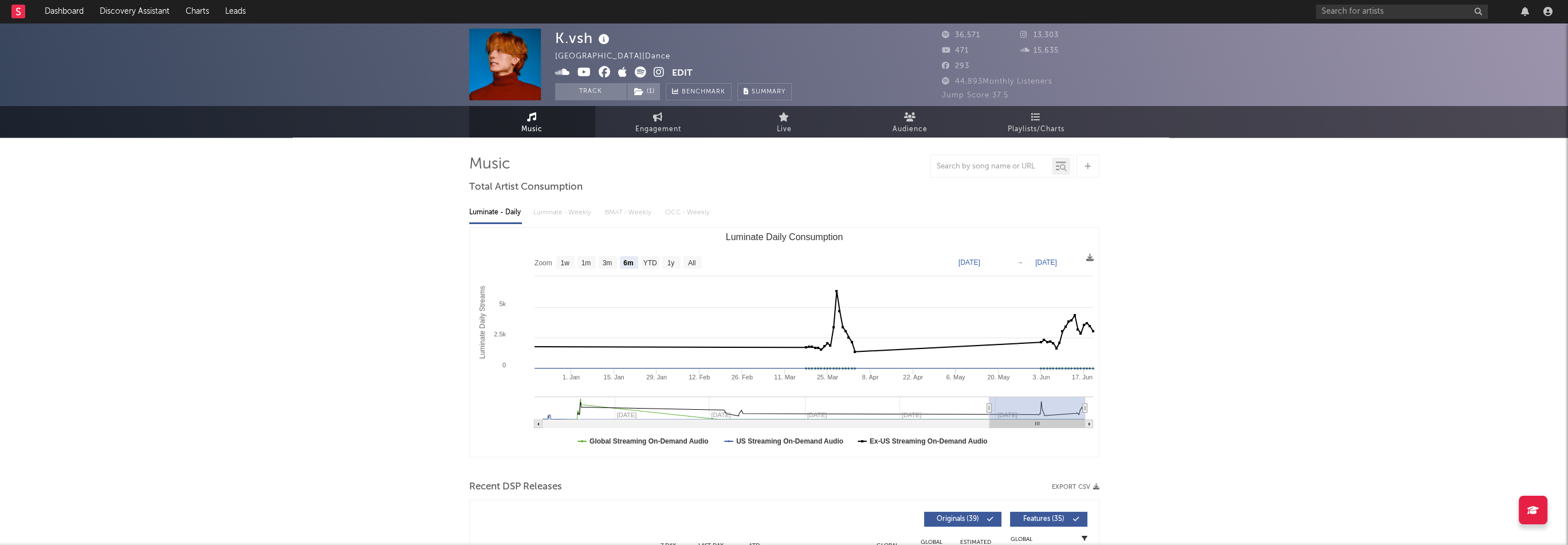
click at [618, 72] on icon at bounding box center [622, 72] width 9 height 12
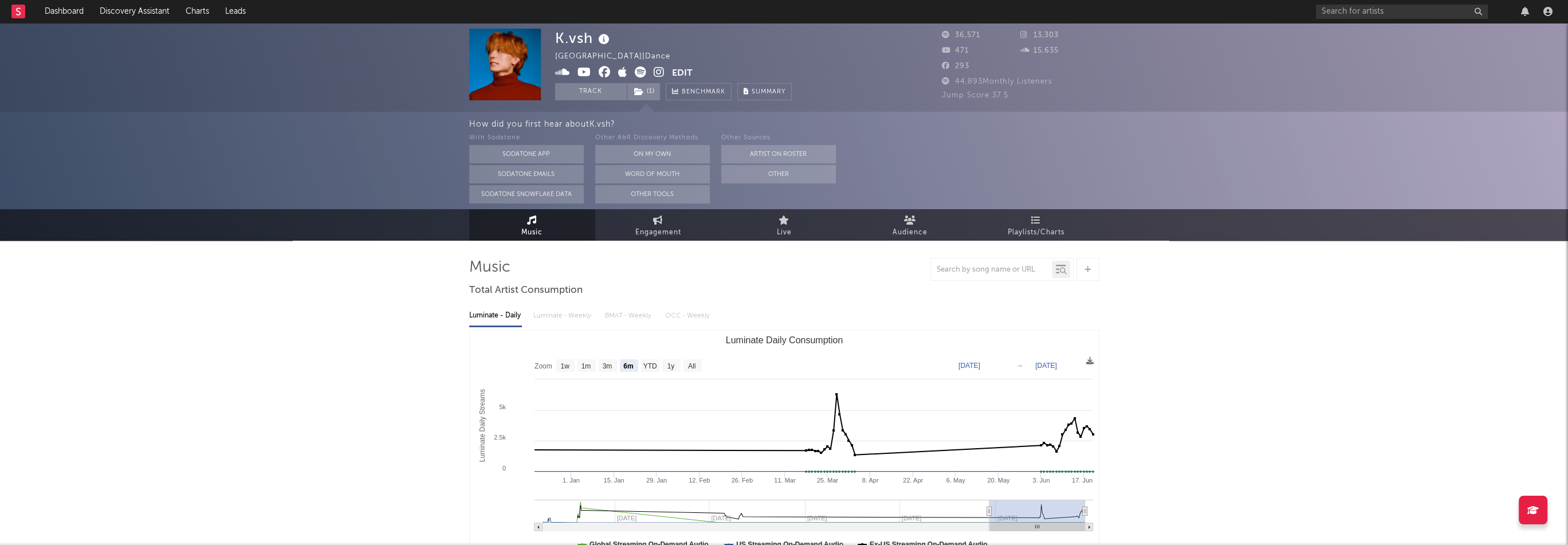
click at [683, 70] on button "Edit" at bounding box center [682, 73] width 20 height 14
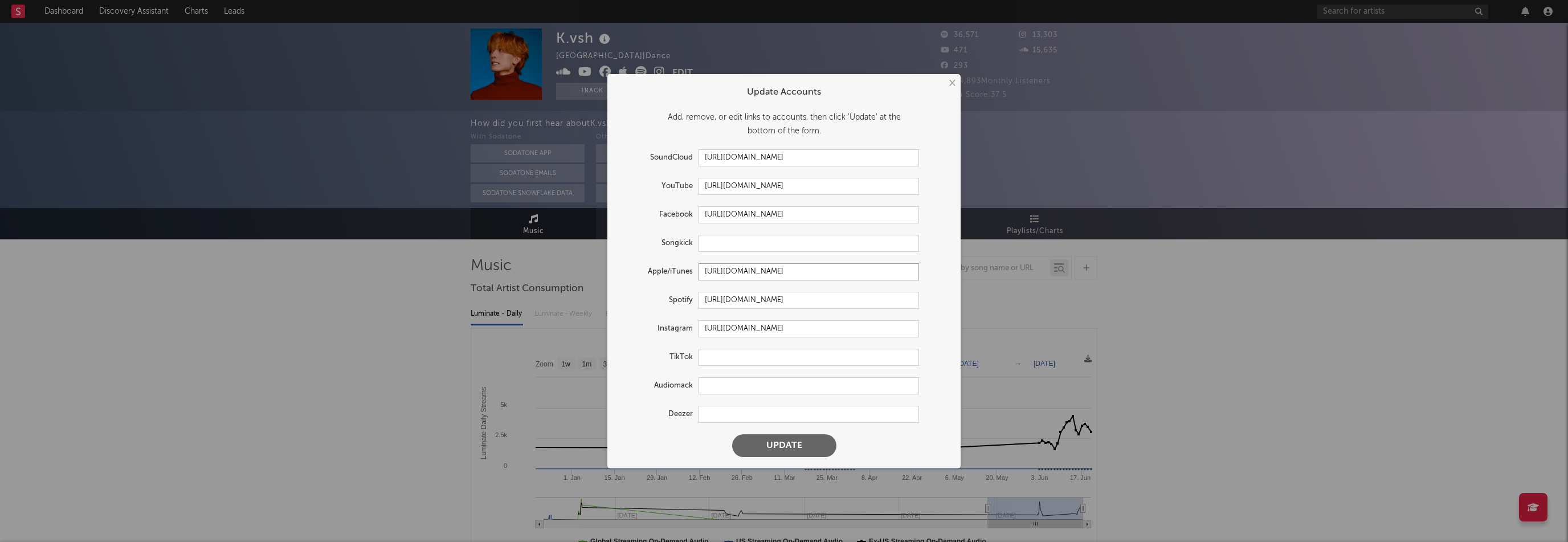
click at [752, 273] on input "[URL][DOMAIN_NAME]" at bounding box center [809, 272] width 220 height 17
paste input "vsh/13220619"
type input "[URL][DOMAIN_NAME]"
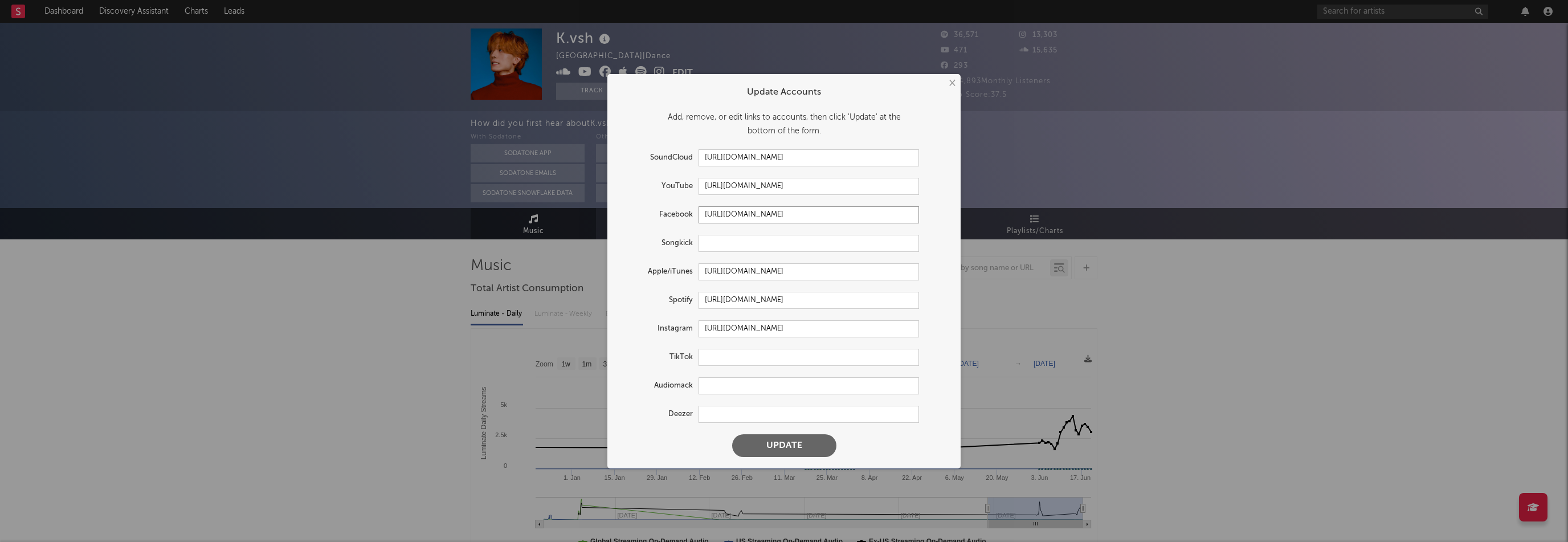
drag, startPoint x: 844, startPoint y: 210, endPoint x: 632, endPoint y: 208, distance: 212.0
click at [632, 208] on div "Facebook [URL][DOMAIN_NAME]" at bounding box center [769, 215] width 300 height 17
click at [811, 448] on button "Update" at bounding box center [784, 446] width 104 height 23
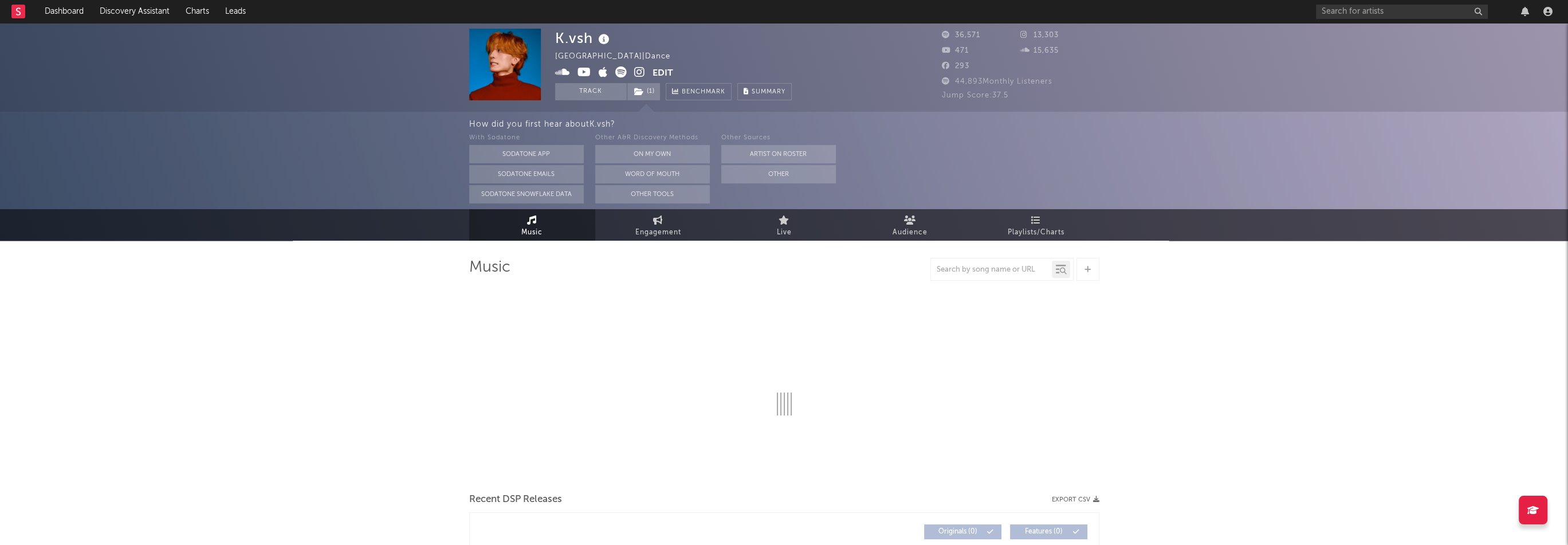
click at [584, 72] on icon at bounding box center [584, 72] width 14 height 12
select select "6m"
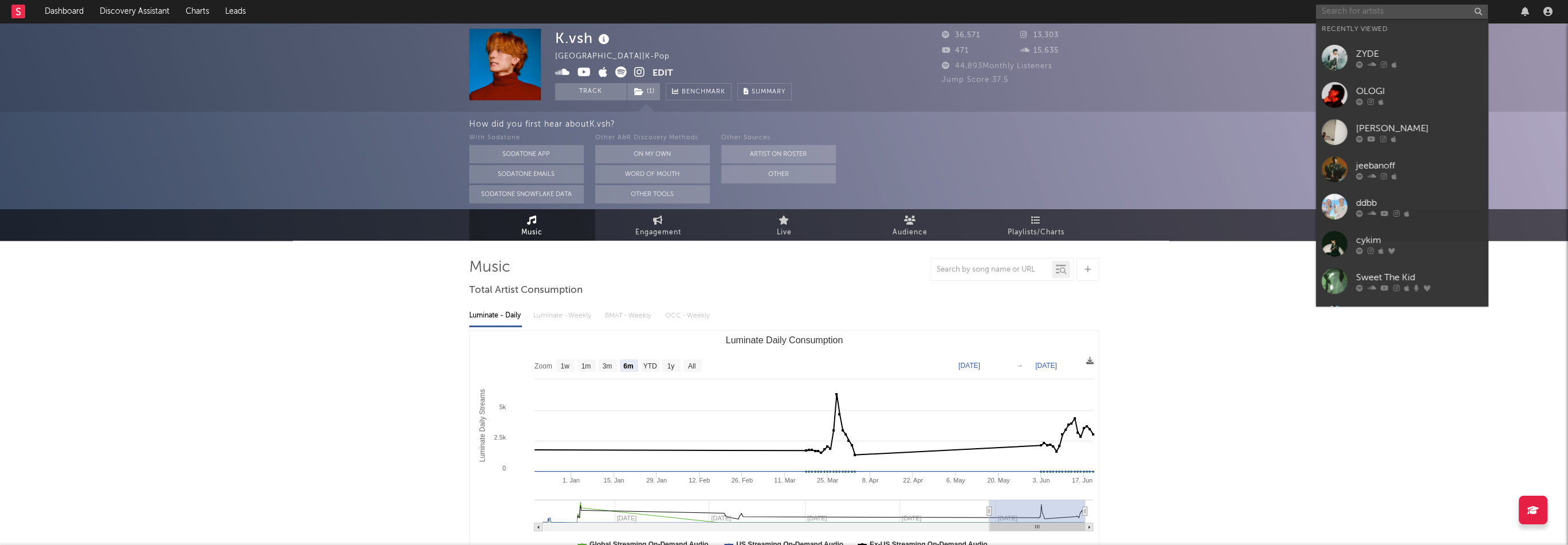
click at [1390, 12] on input "text" at bounding box center [1402, 12] width 172 height 14
paste input "[URL][DOMAIN_NAME]"
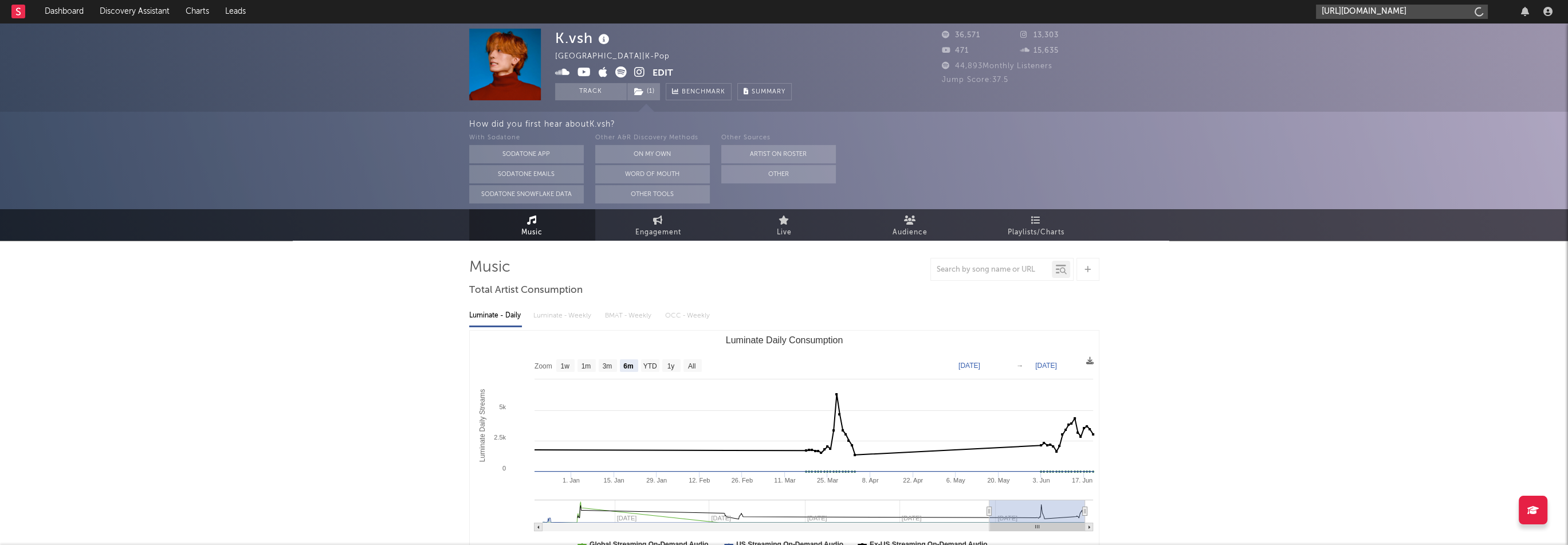
scroll to position [0, 72]
type input "[URL][DOMAIN_NAME]"
click at [1368, 38] on div "diff" at bounding box center [1419, 38] width 126 height 14
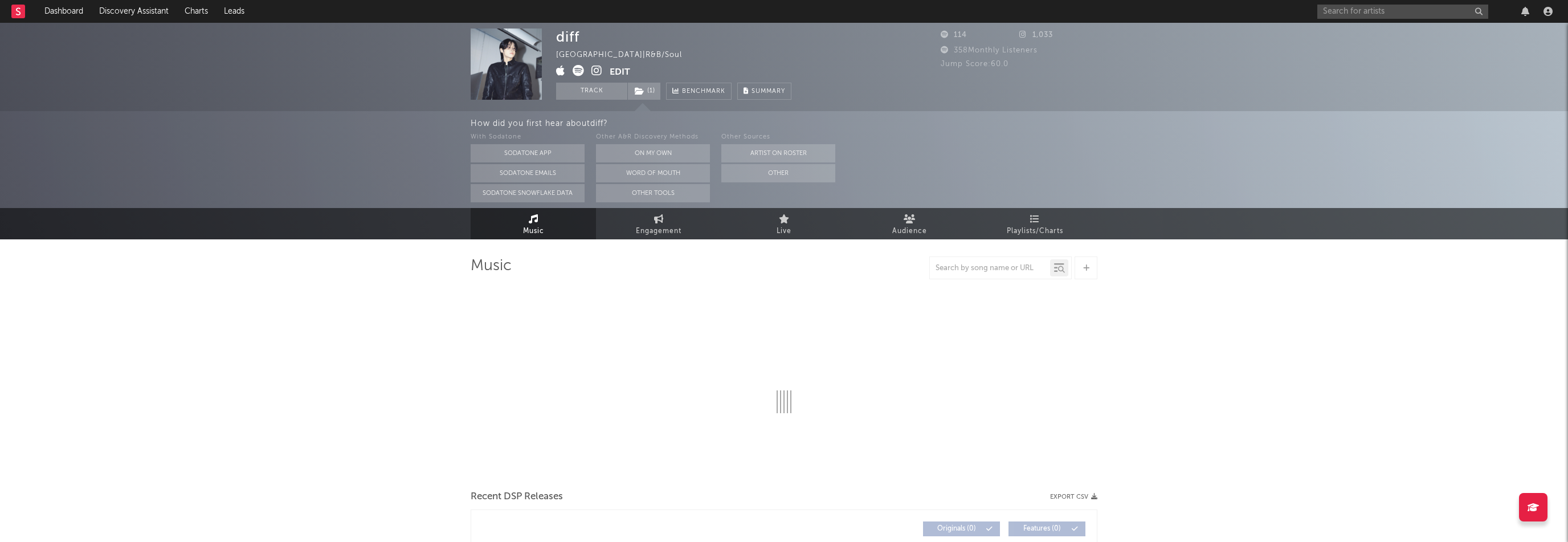
select select "1w"
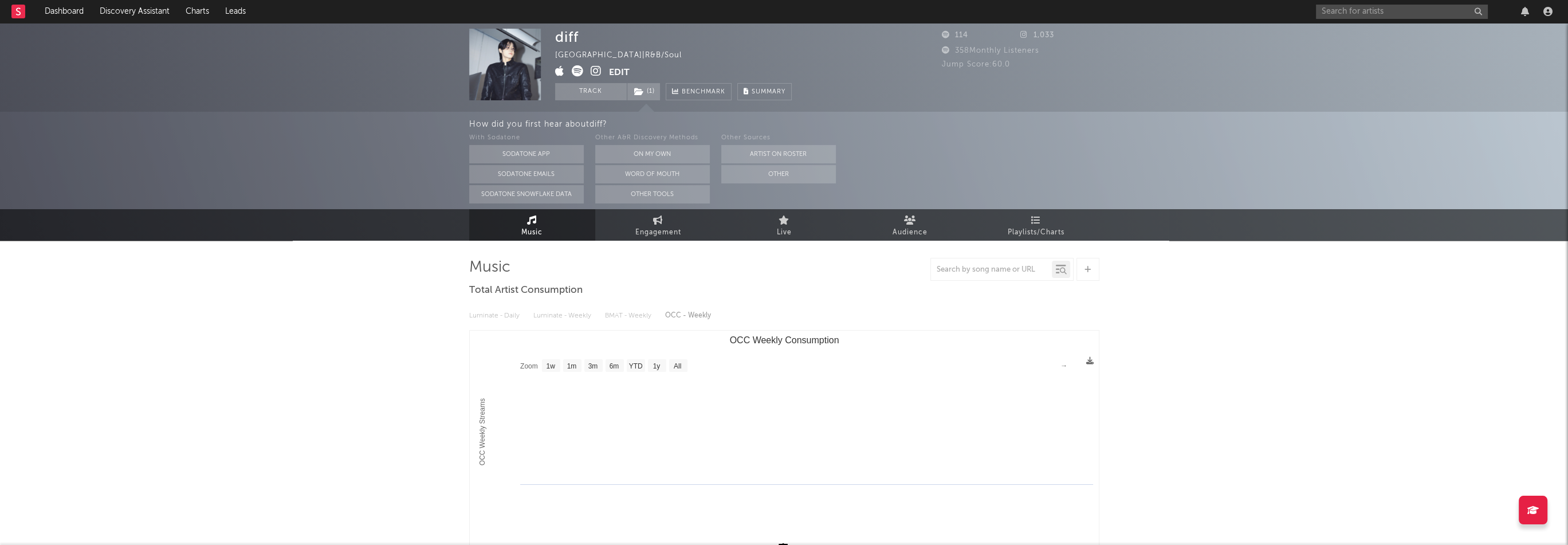
click at [596, 71] on icon at bounding box center [595, 72] width 11 height 12
